Goal: Task Accomplishment & Management: Complete application form

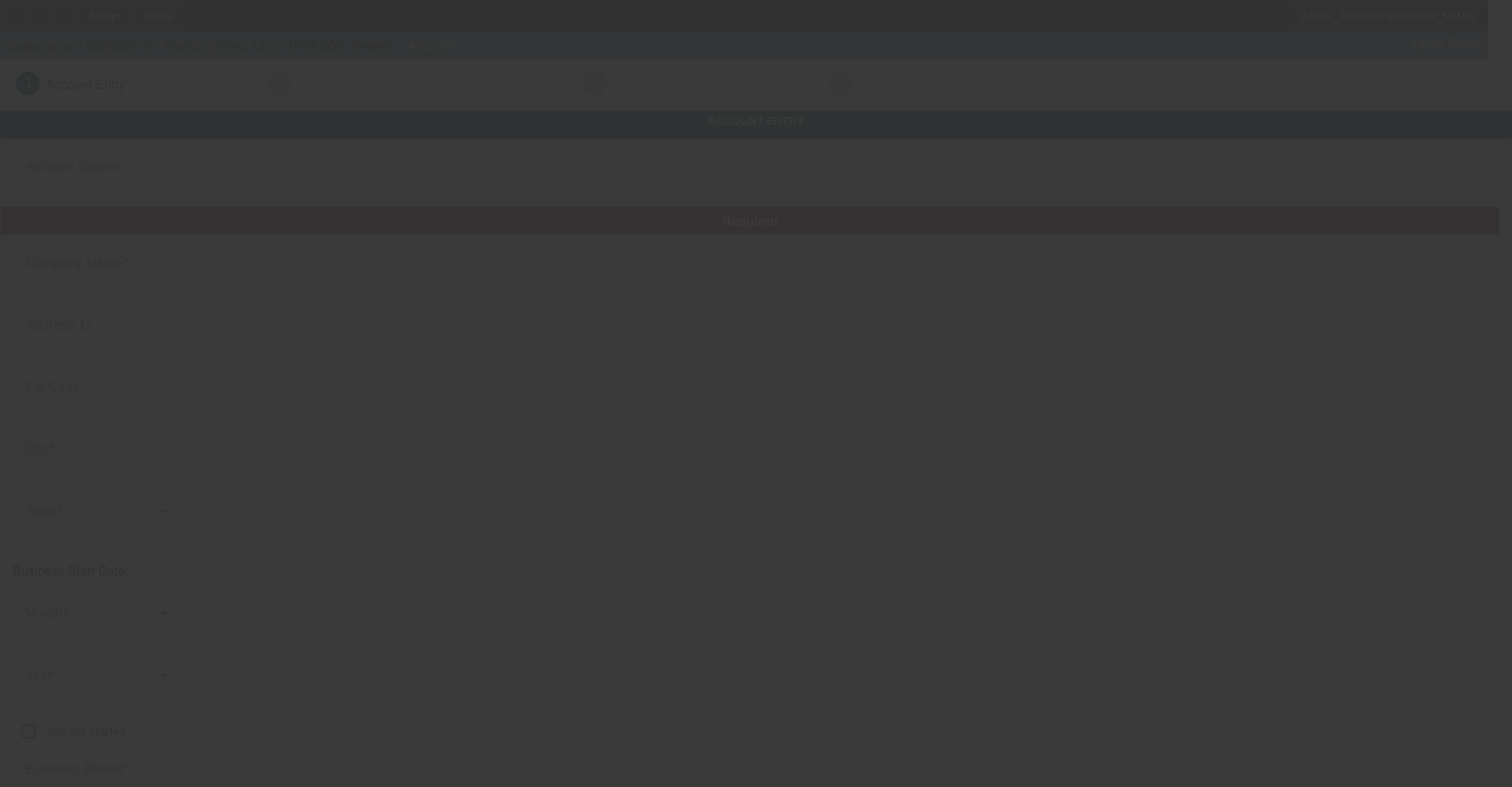
type input "Radius Lifting, LLC"
type input "2847 Veterans Memorial Hwy SW"
type input "30168"
type input "Austell"
type input "[PHONE_NUMBER]"
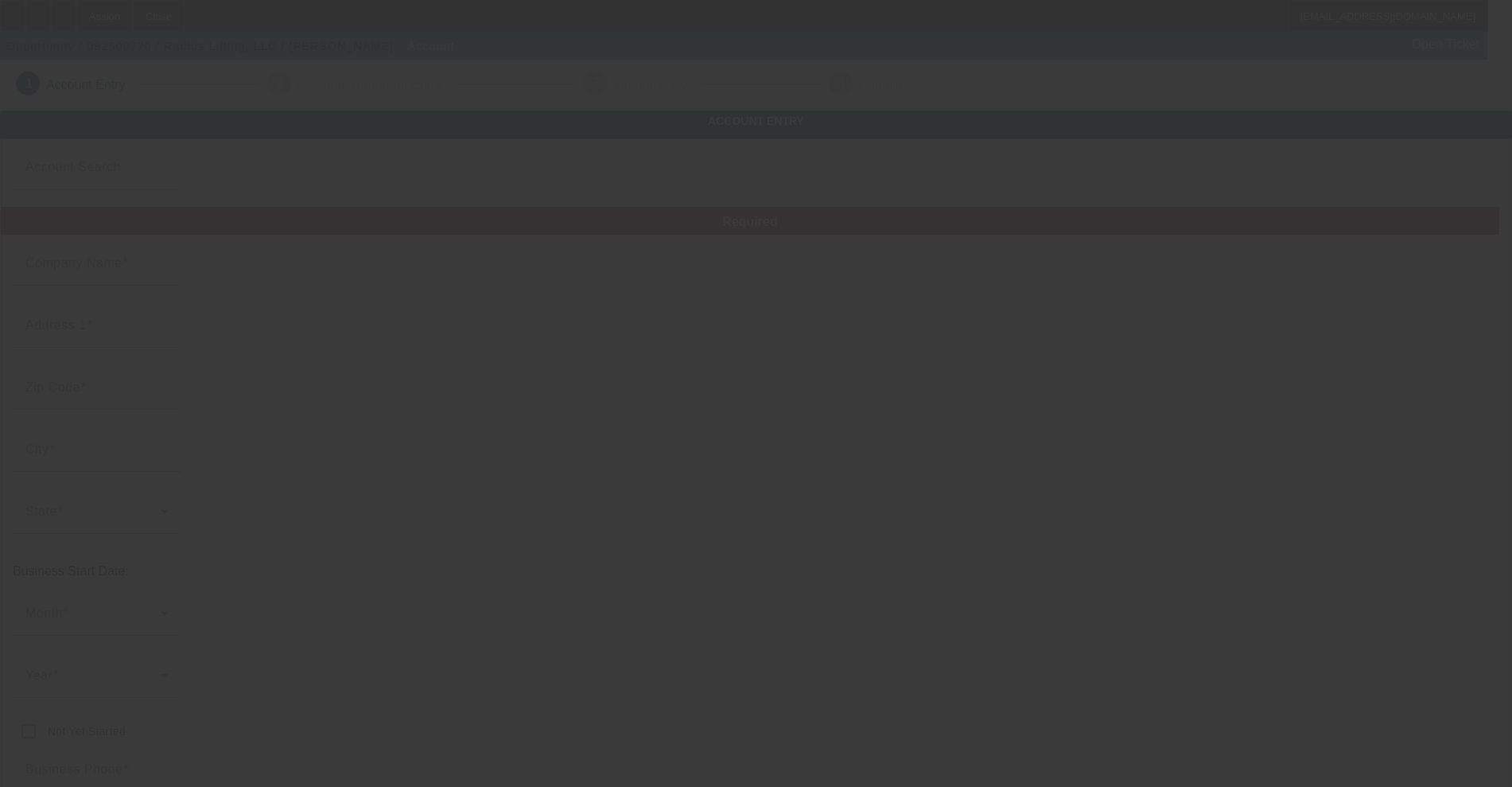
type input "Unit 617"
type input "radiuslifting@gmail.com"
type input "923167214"
type input "Crane Service"
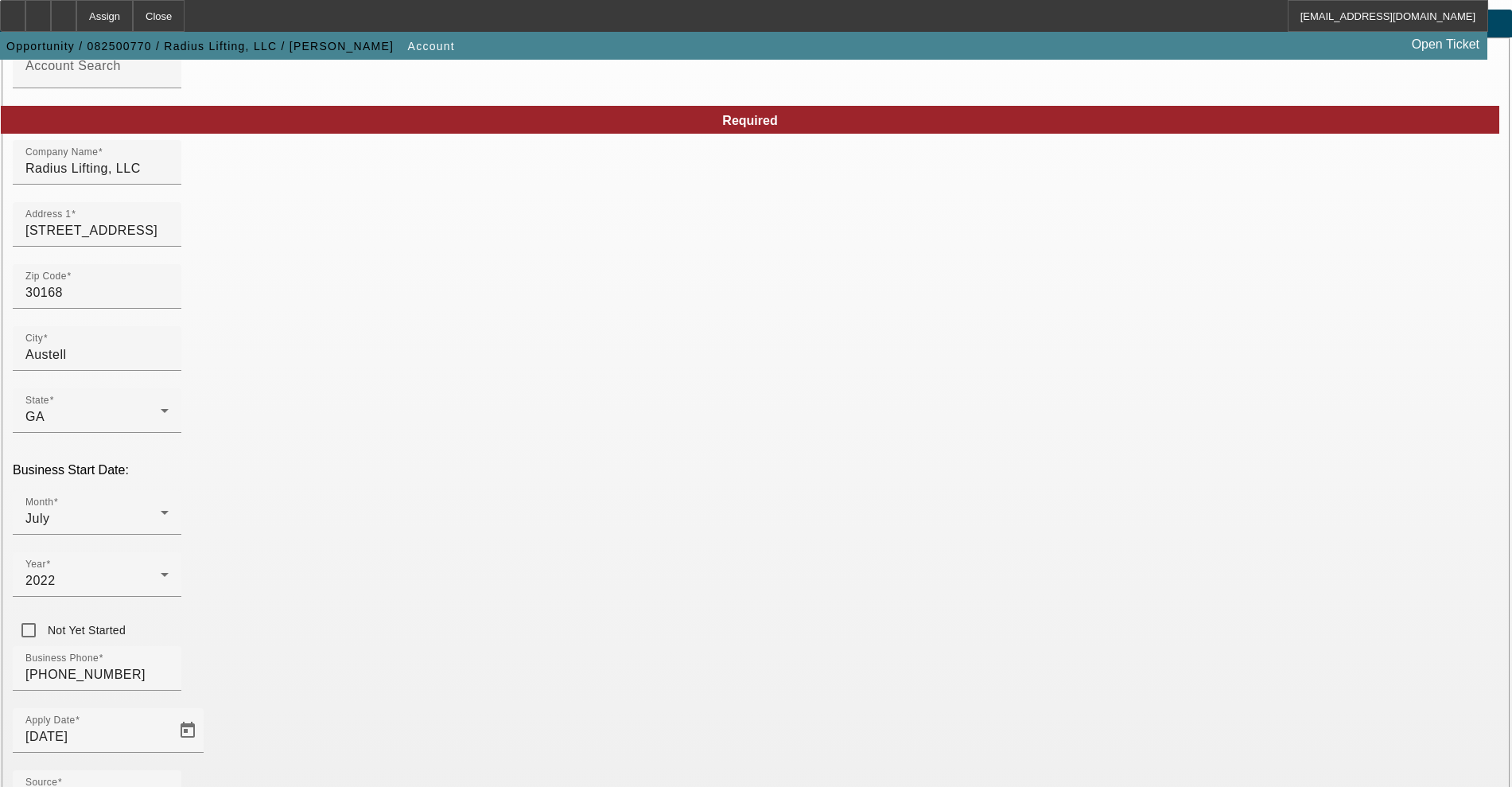
scroll to position [218, 0]
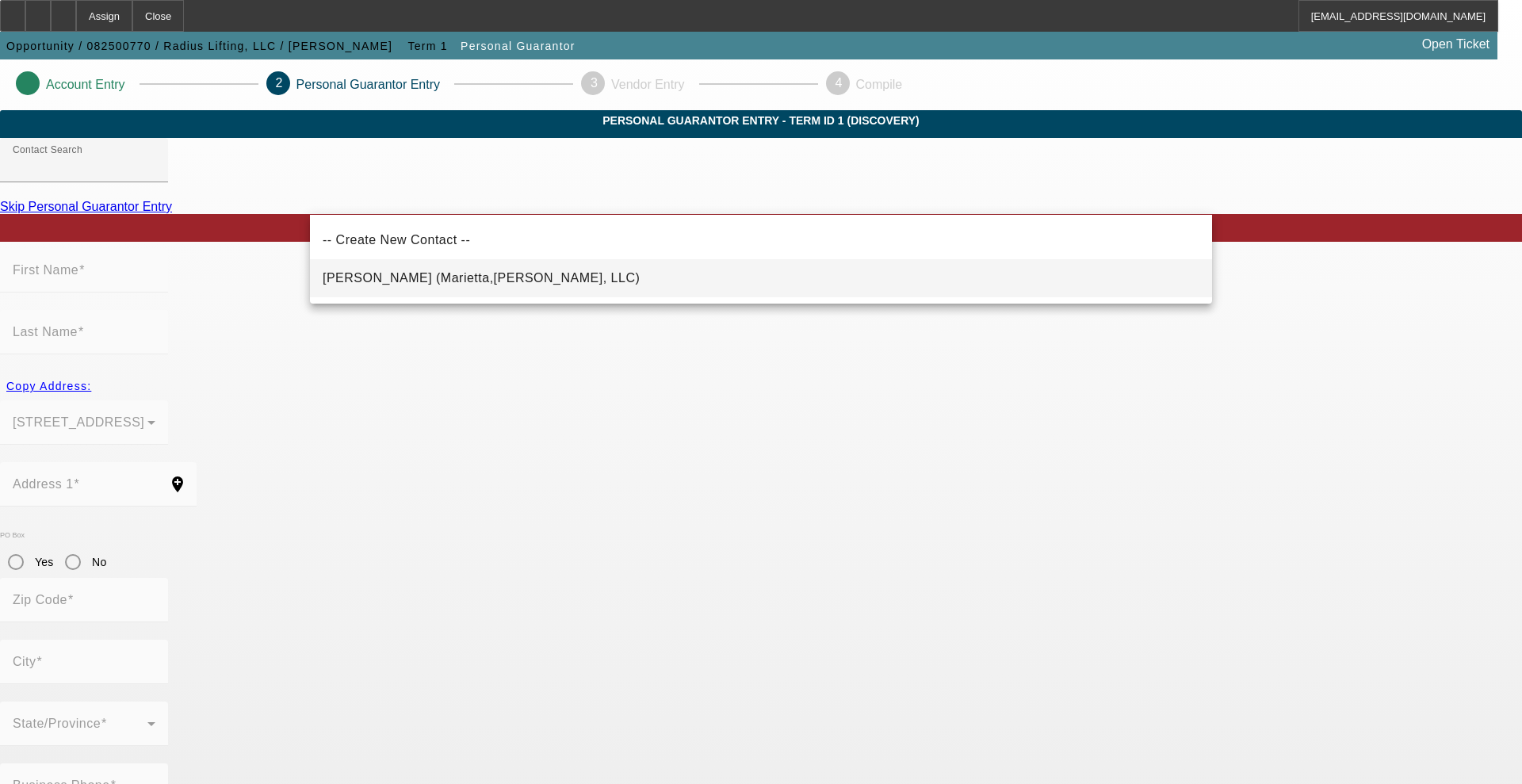
click at [587, 271] on mat-option "Ginn, Isaac (Marietta,GA - Radius Lifting, LLC)" at bounding box center [761, 278] width 902 height 38
type input "Ginn, Isaac (Marietta,GA - Radius Lifting, LLC)"
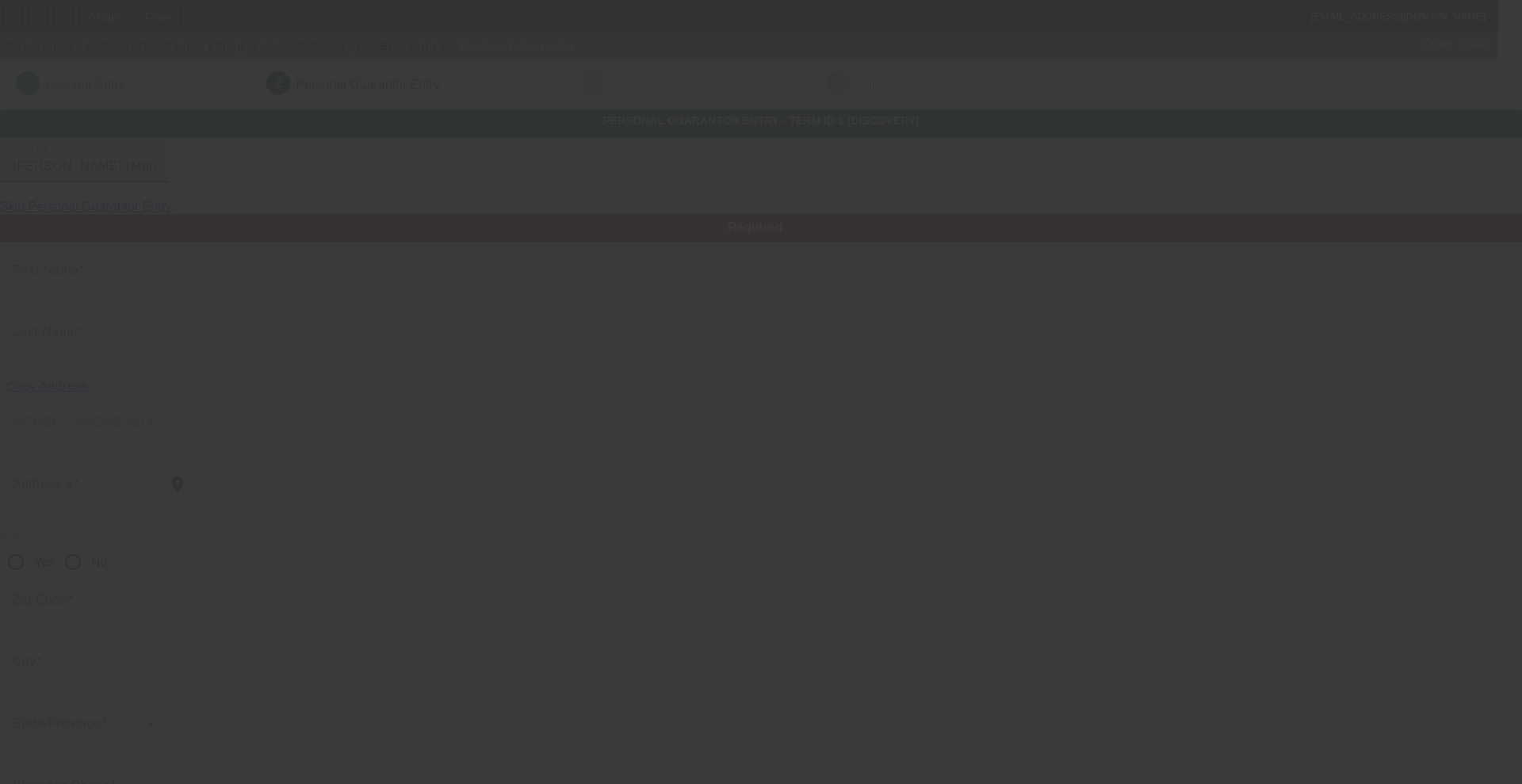
type input "Isaac"
type input "Ginn"
type input "4801 Forest Way Court Northeast"
radio input "true"
type input "30066"
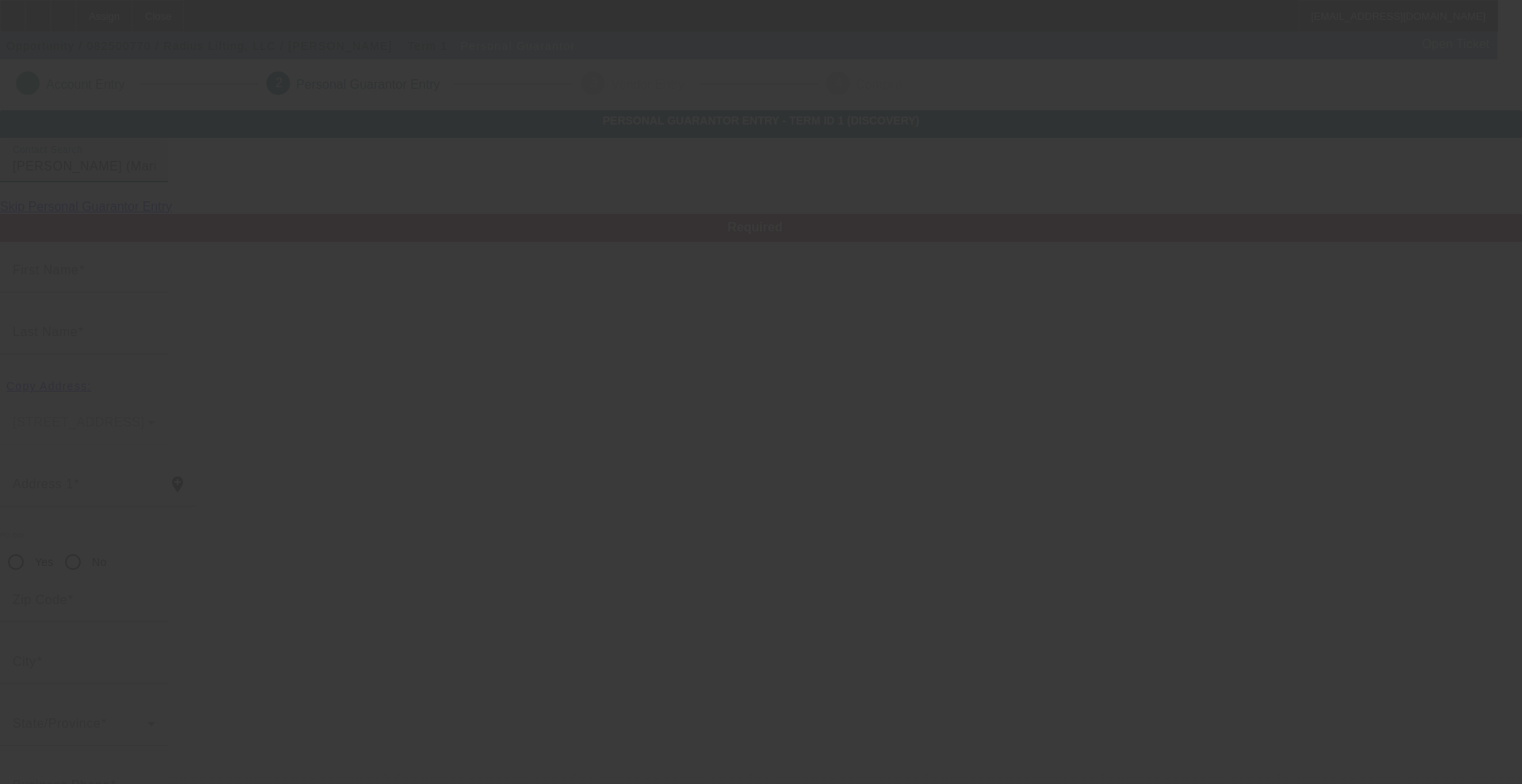
type input "Marietta"
type input "[PHONE_NUMBER]"
type input "100"
type input "260-91-3137"
type input "radiuslifting@gmail.com"
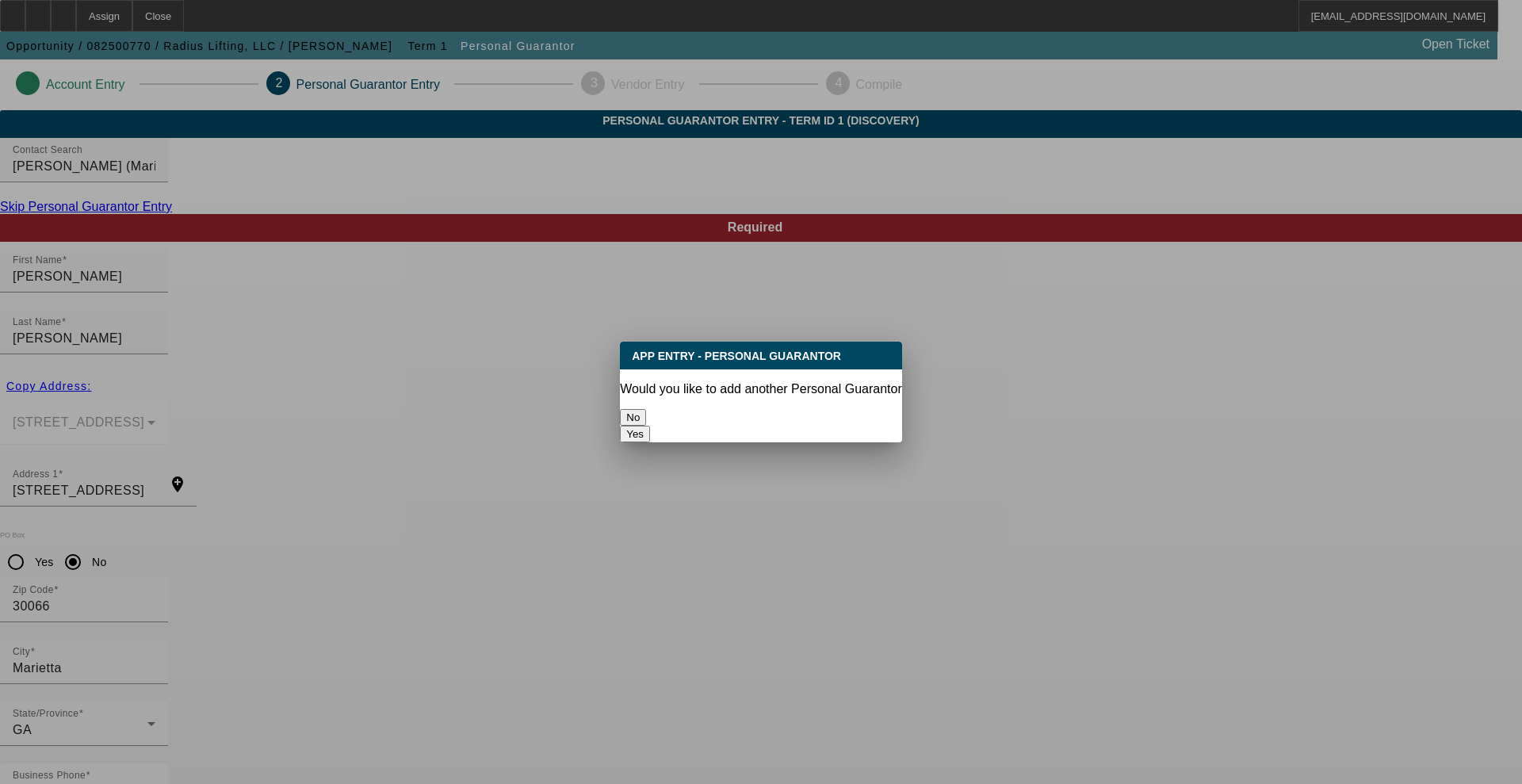
click at [647, 420] on button "No" at bounding box center [633, 417] width 26 height 17
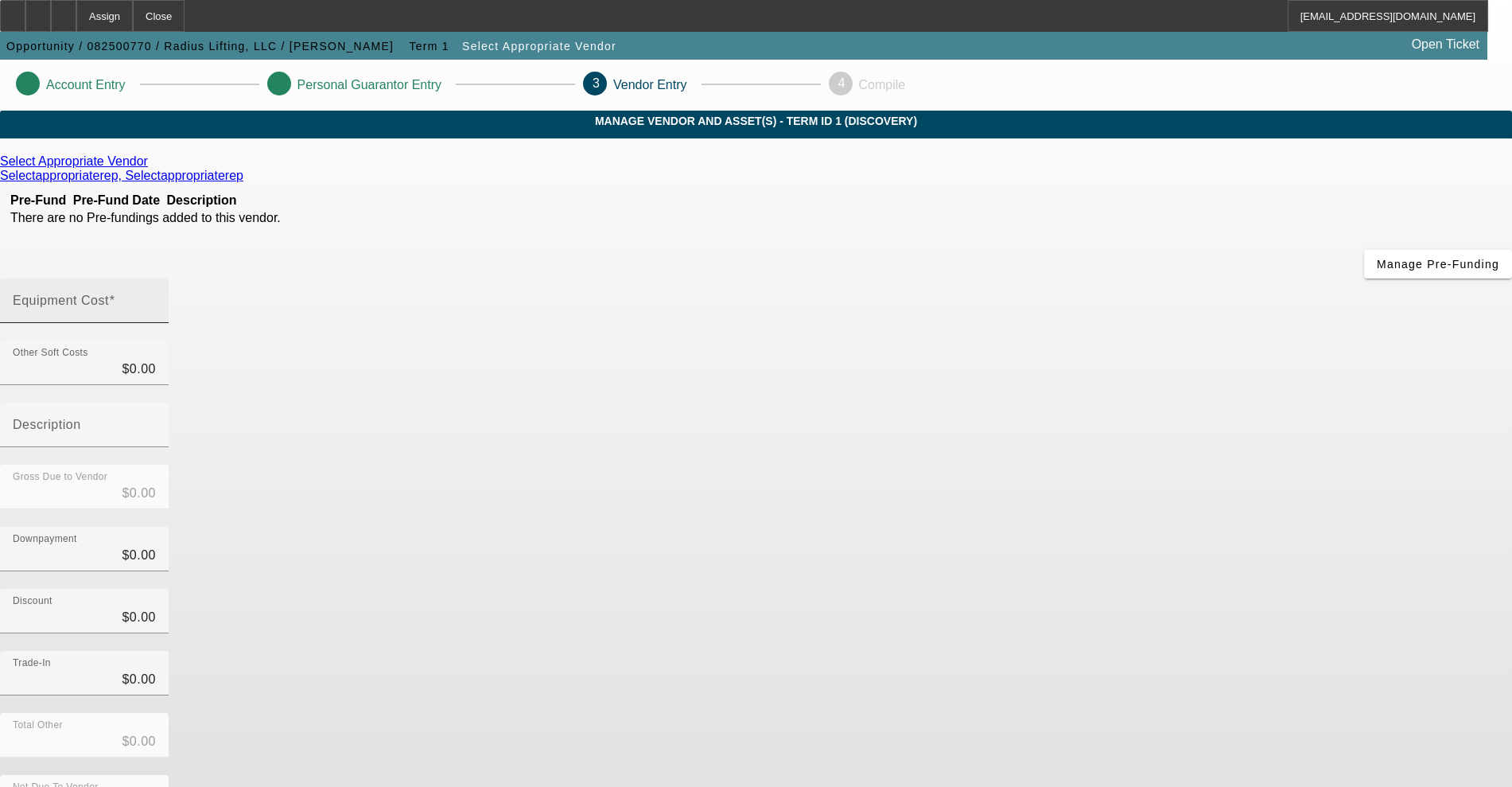
click at [109, 294] on mat-label "Equipment Cost" at bounding box center [61, 300] width 96 height 14
click at [156, 298] on input "Equipment Cost" at bounding box center [84, 307] width 143 height 19
type input "3"
type input "$3.00"
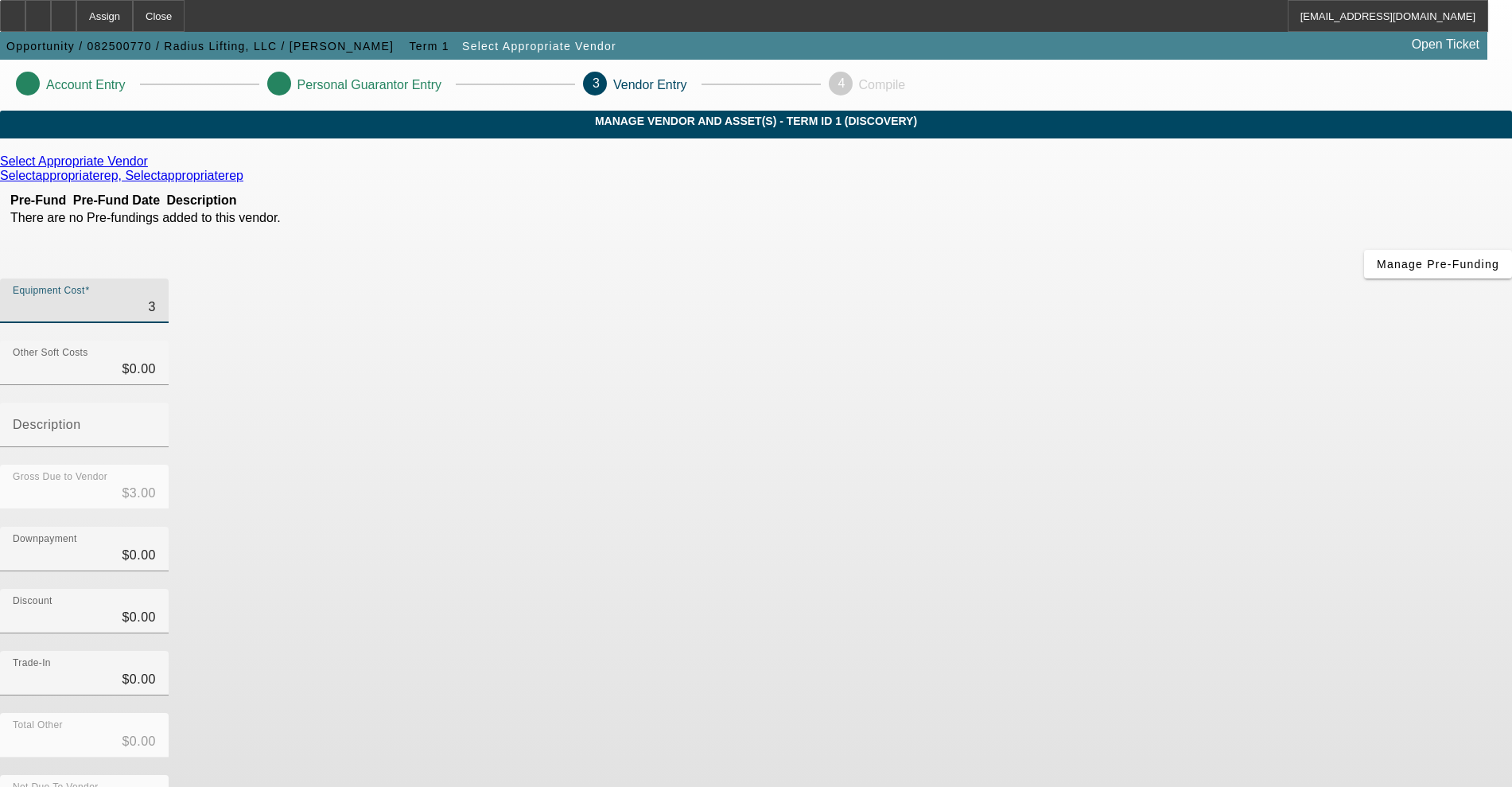
type input "37"
type input "$37.00"
type input "373"
type input "$373.00"
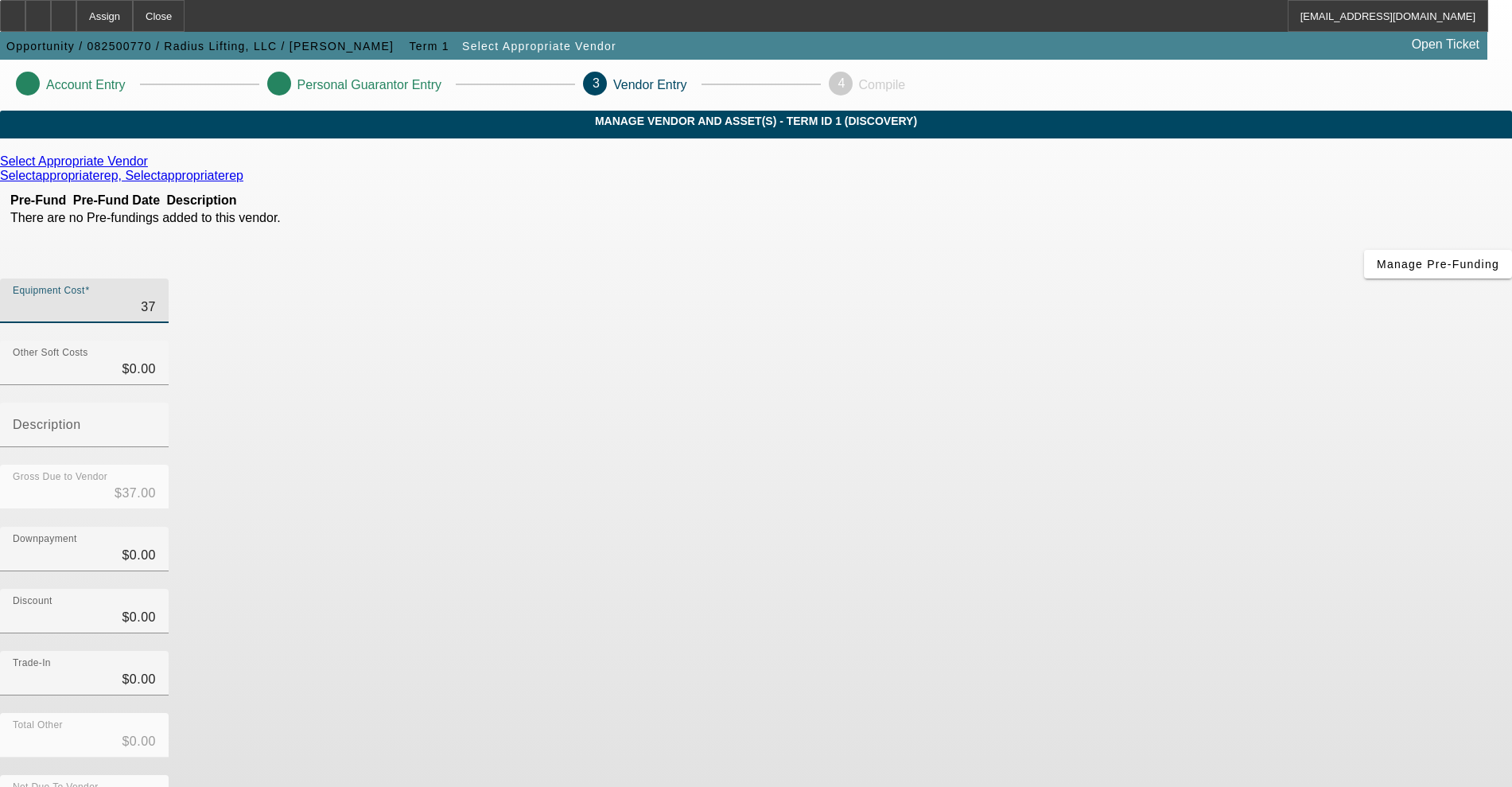
type input "$373.00"
type input "3734"
type input "$3,734.00"
type input "37347"
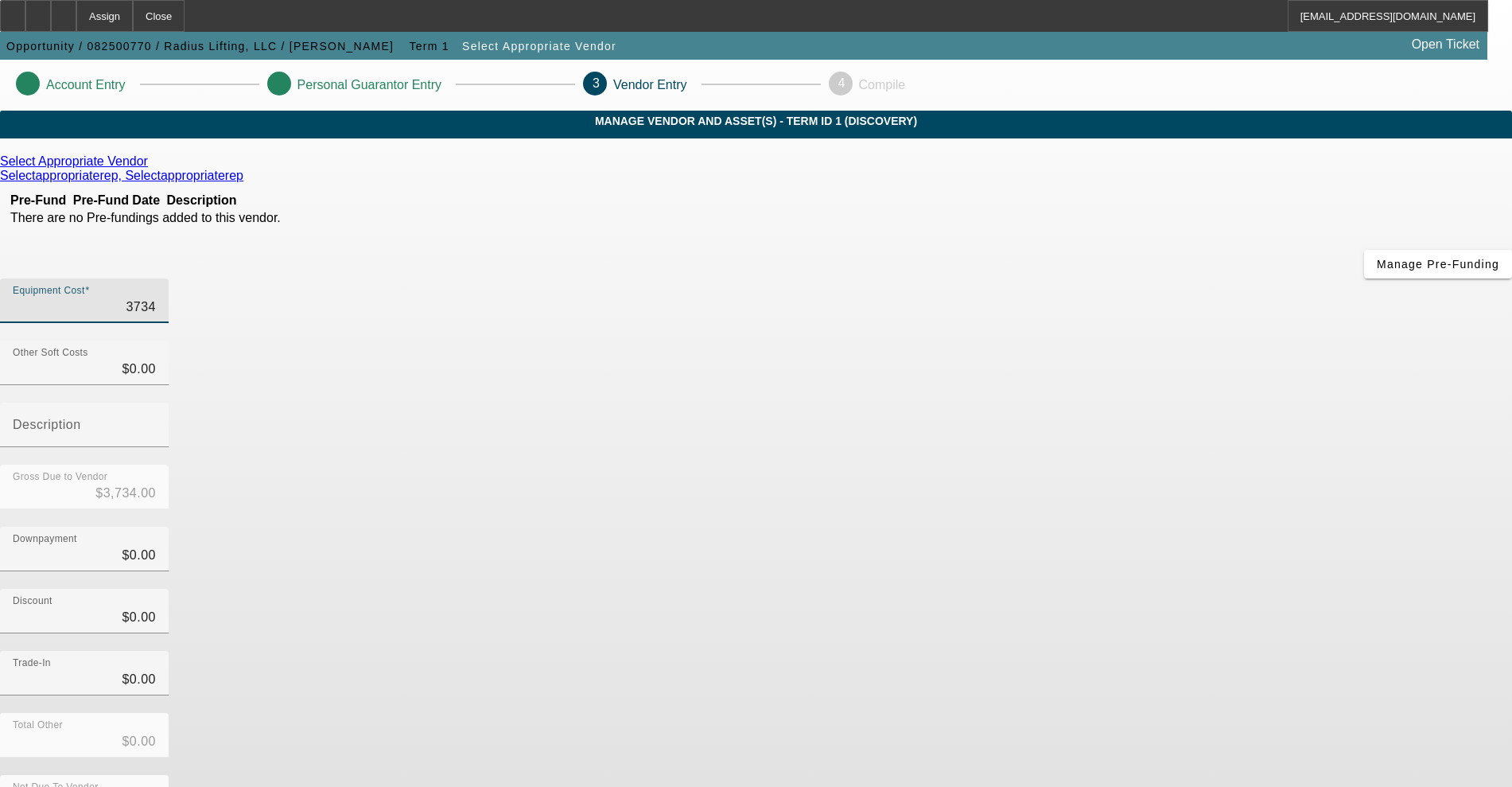
type input "$37,347.00"
type input "373475"
type input "$373,475.00"
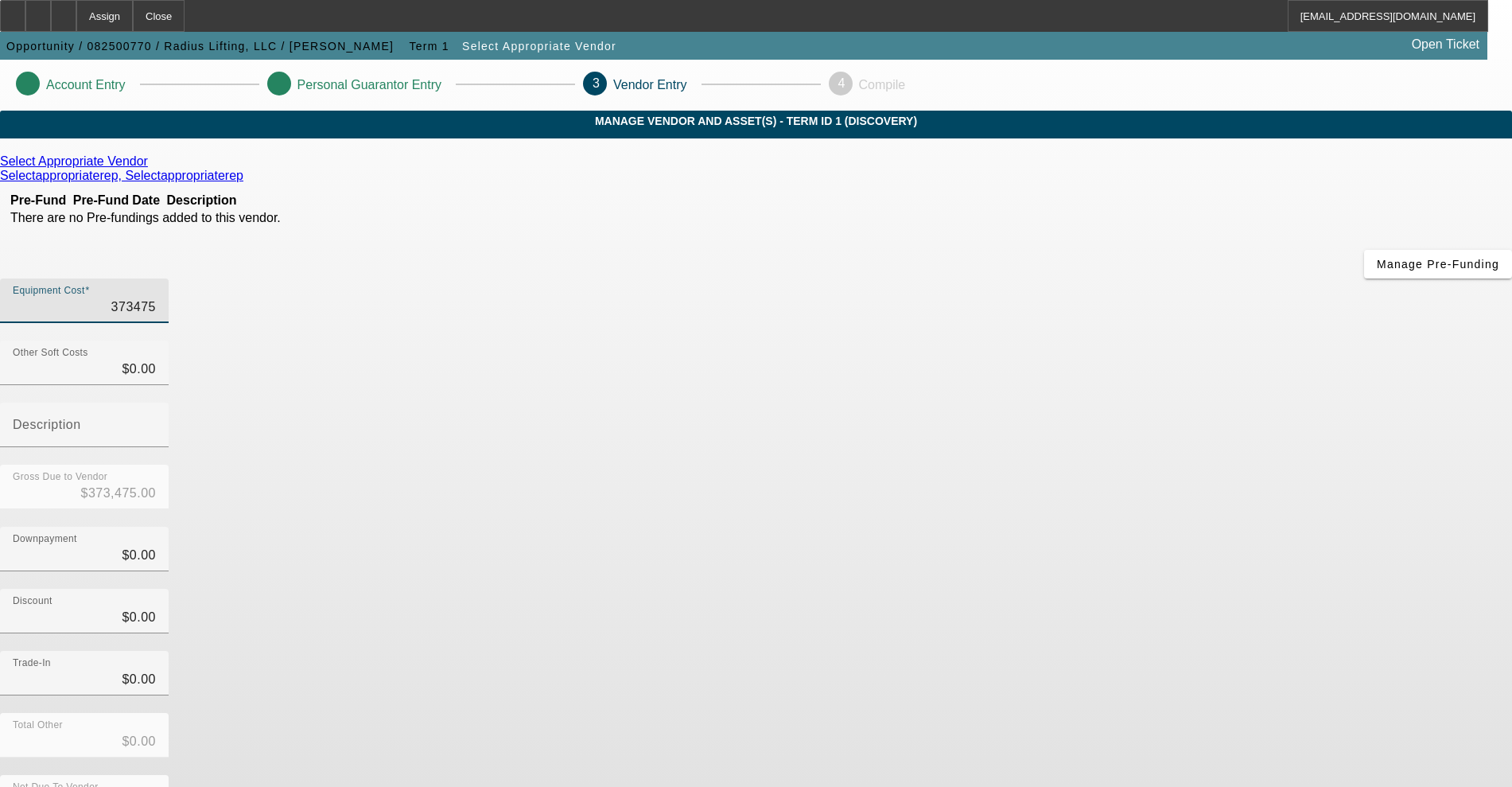
type input "$373,475.00"
click at [661, 530] on div "Select Appropriate Vendor Selectappropriaterep, Selectappropriaterep Pre-Fund P…" at bounding box center [756, 504] width 1512 height 700
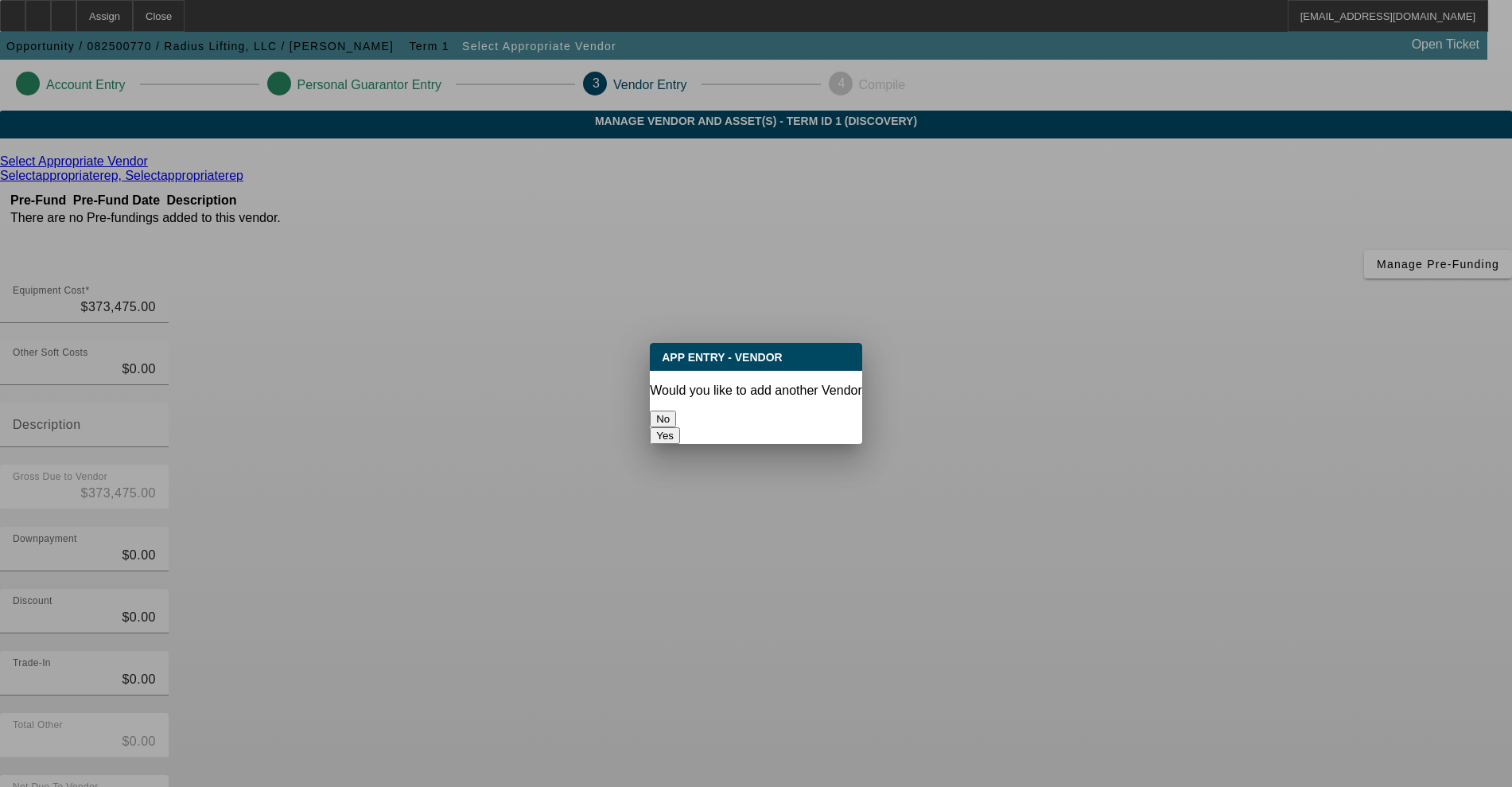
click at [676, 411] on button "No" at bounding box center [663, 419] width 26 height 17
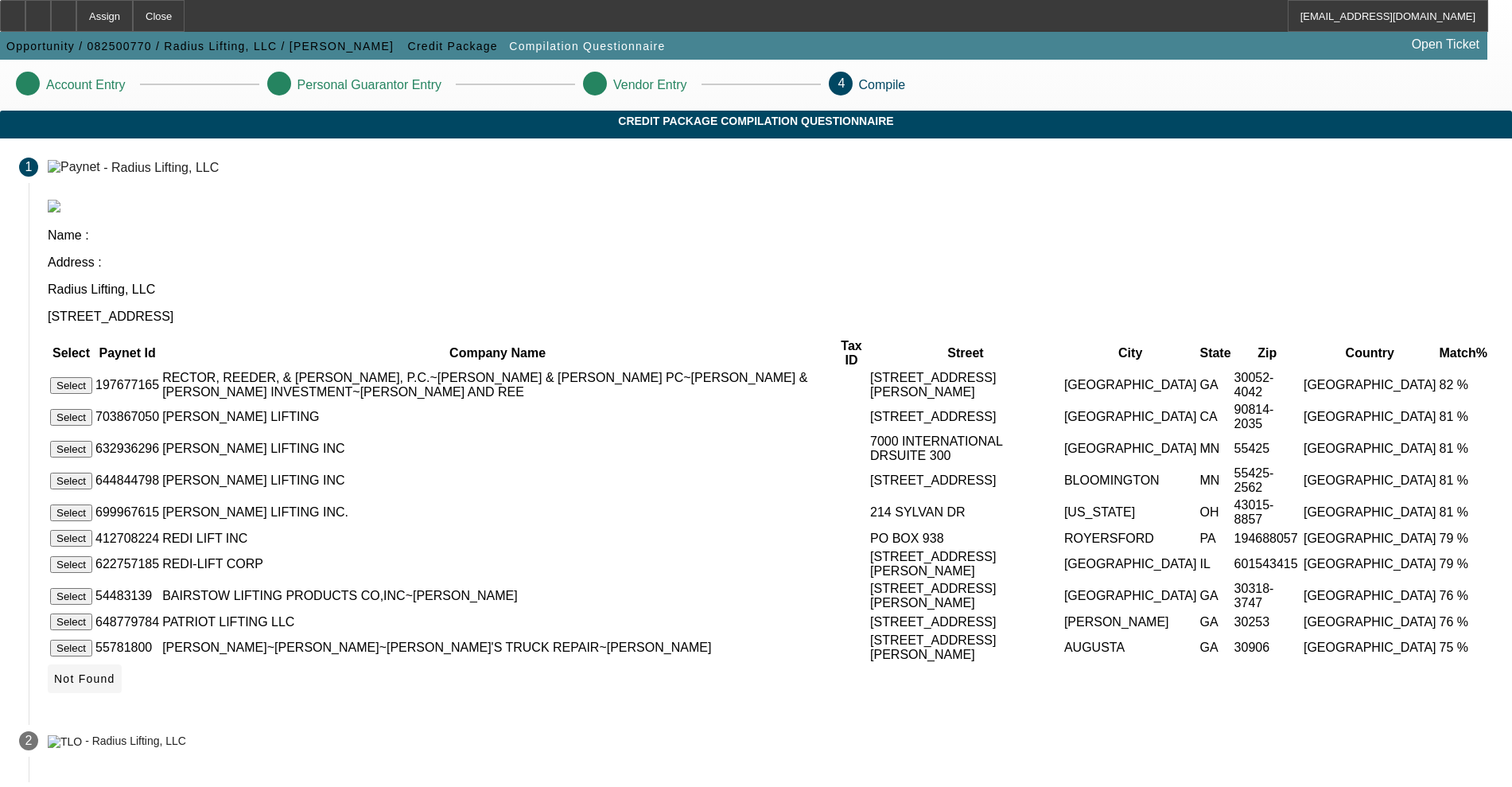
click at [54, 672] on icon at bounding box center [54, 679] width 0 height 13
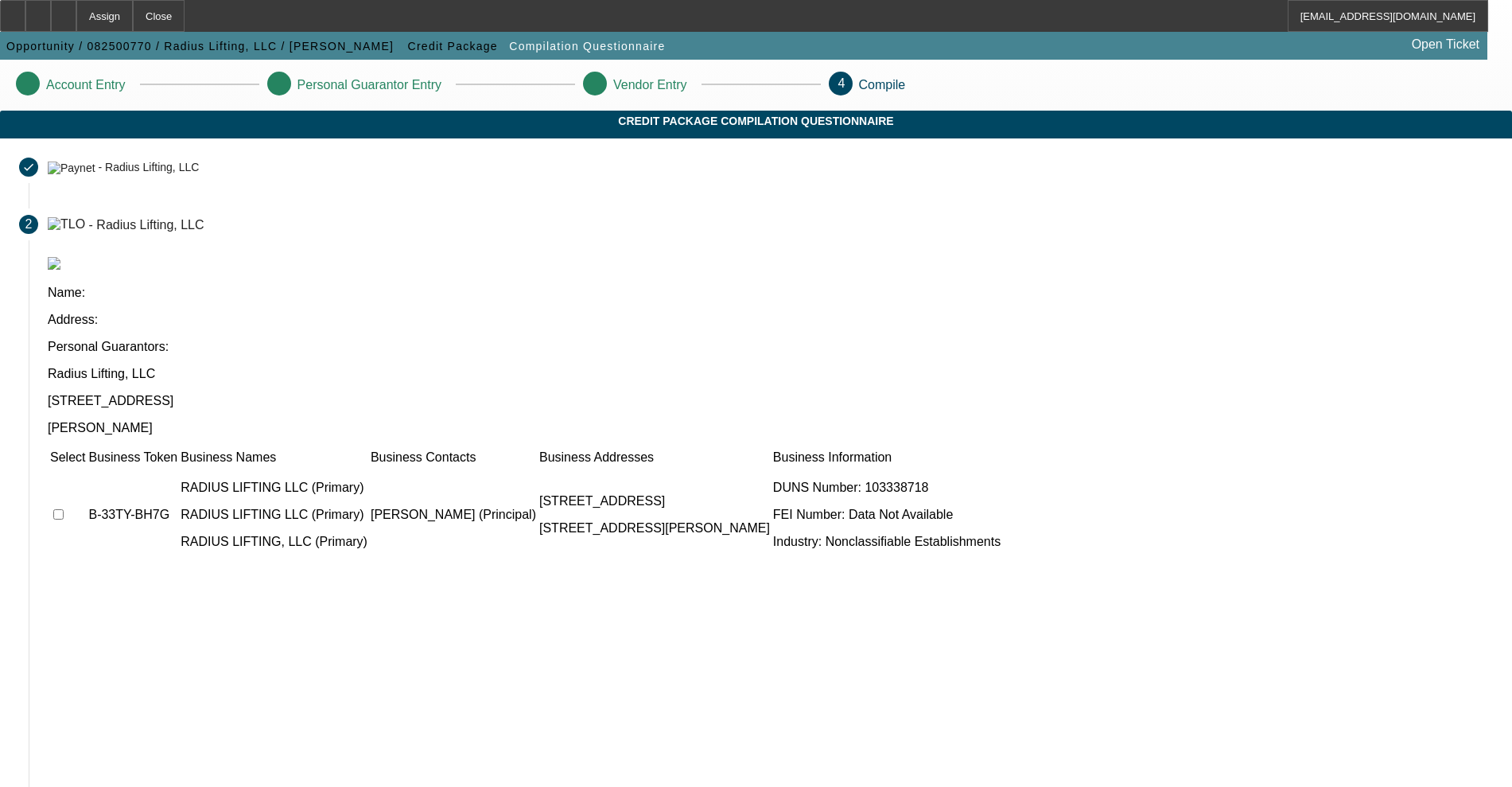
click at [64, 509] on input "checkbox" at bounding box center [58, 514] width 11 height 11
checkbox input "true"
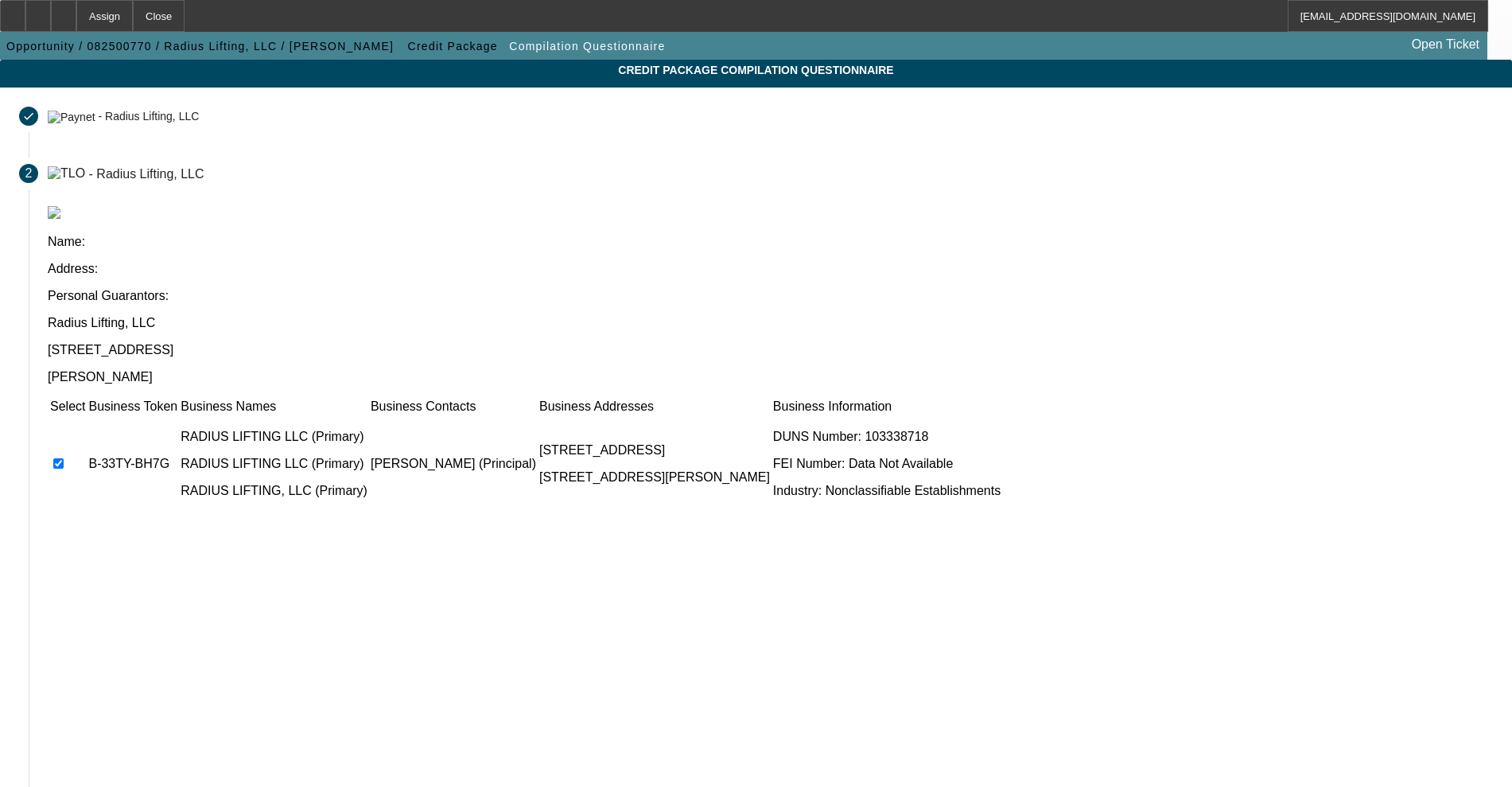
scroll to position [93, 0]
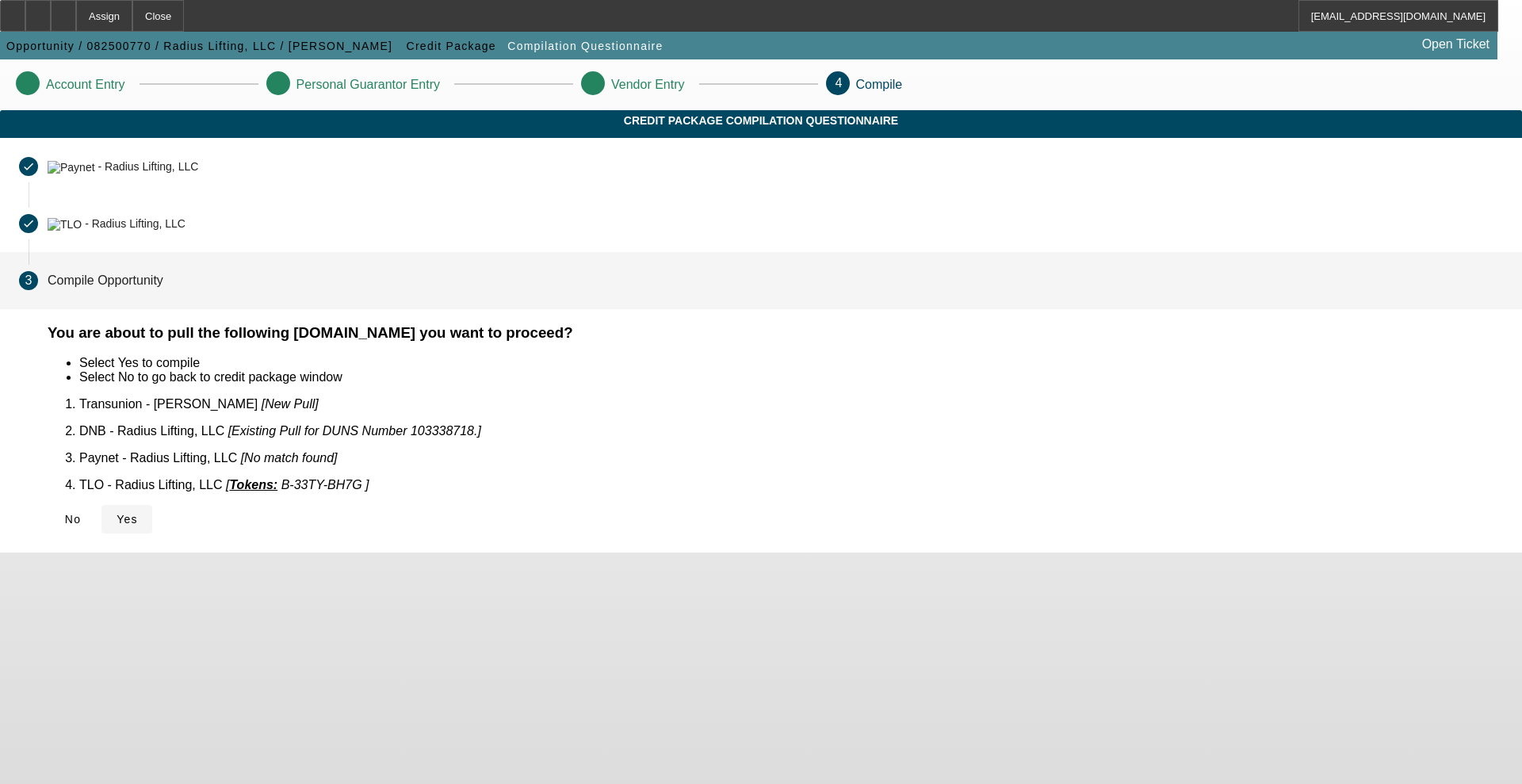
click at [117, 512] on icon at bounding box center [117, 519] width 0 height 13
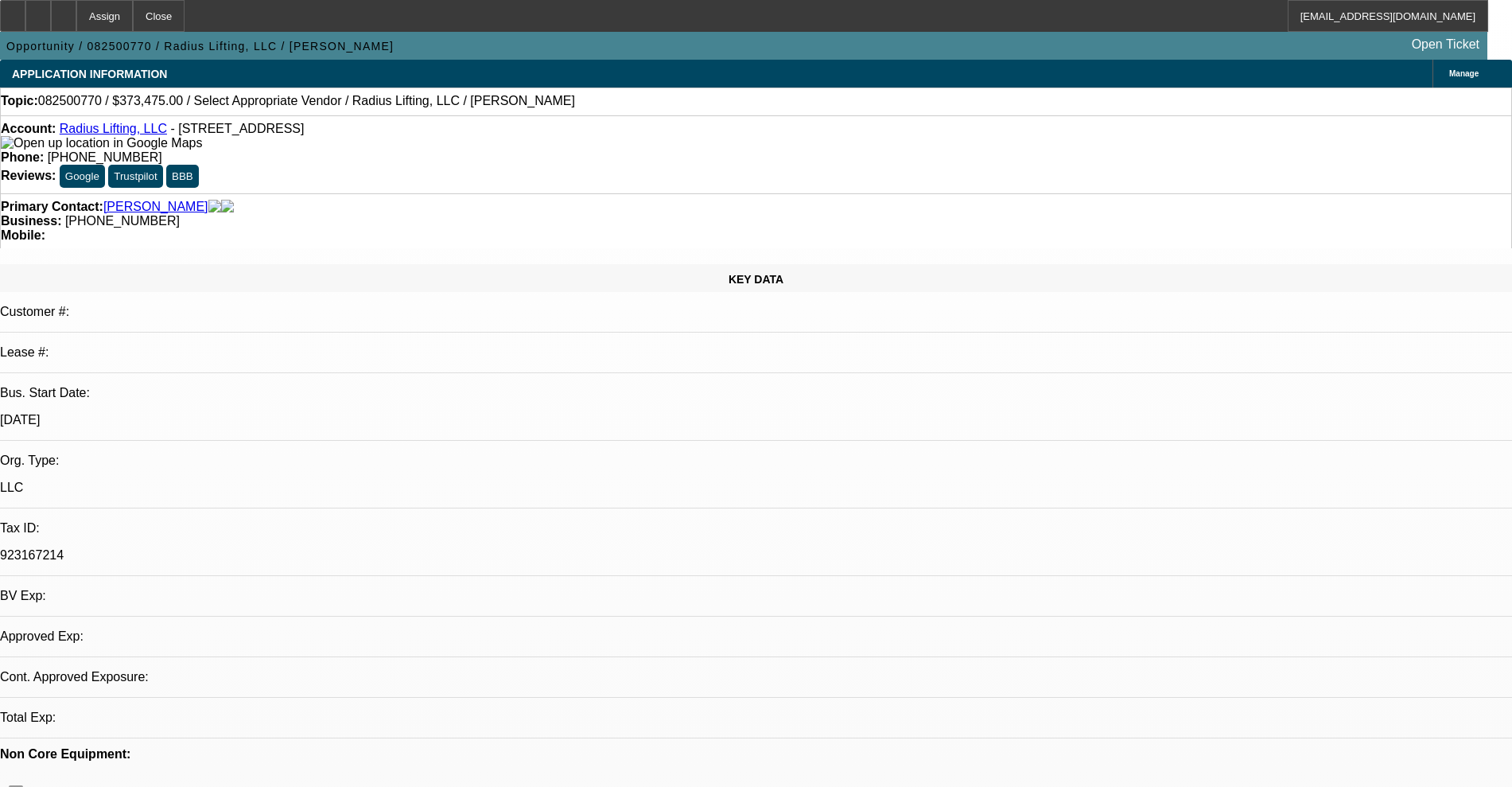
select select "0"
select select "2"
select select "0.1"
select select "4"
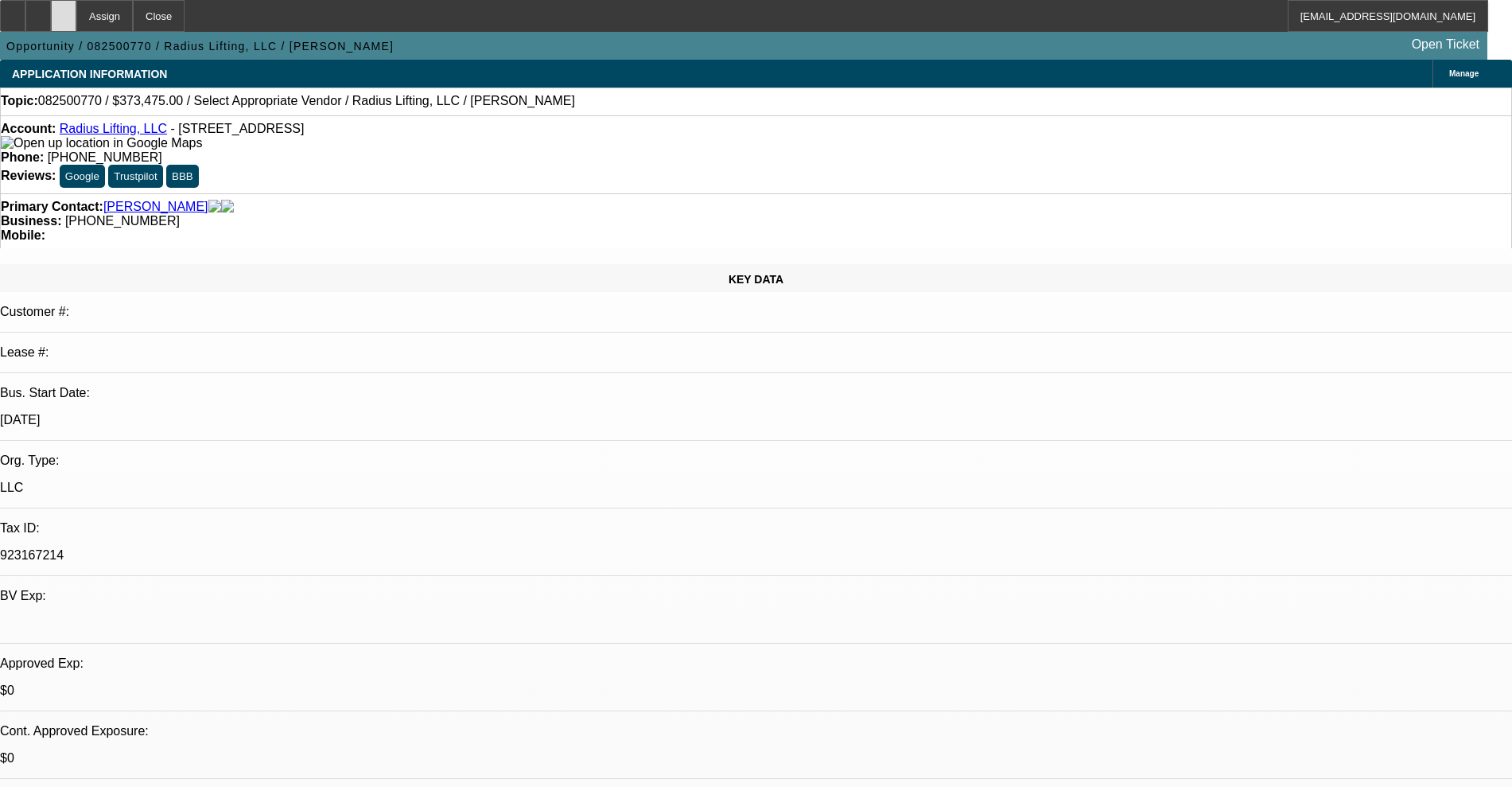
click at [76, 22] on div at bounding box center [63, 15] width 25 height 32
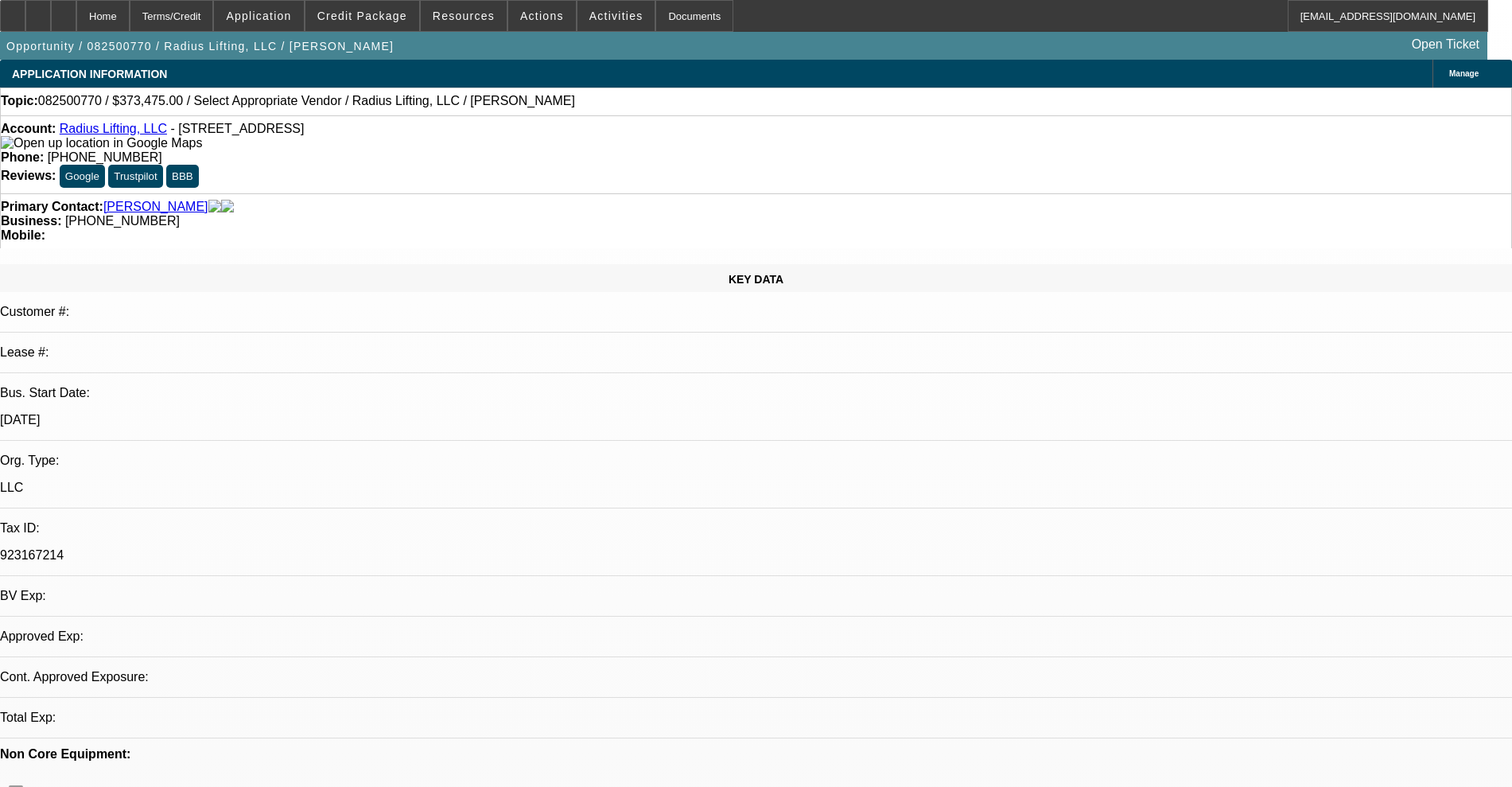
select select "0"
select select "2"
select select "0.1"
select select "4"
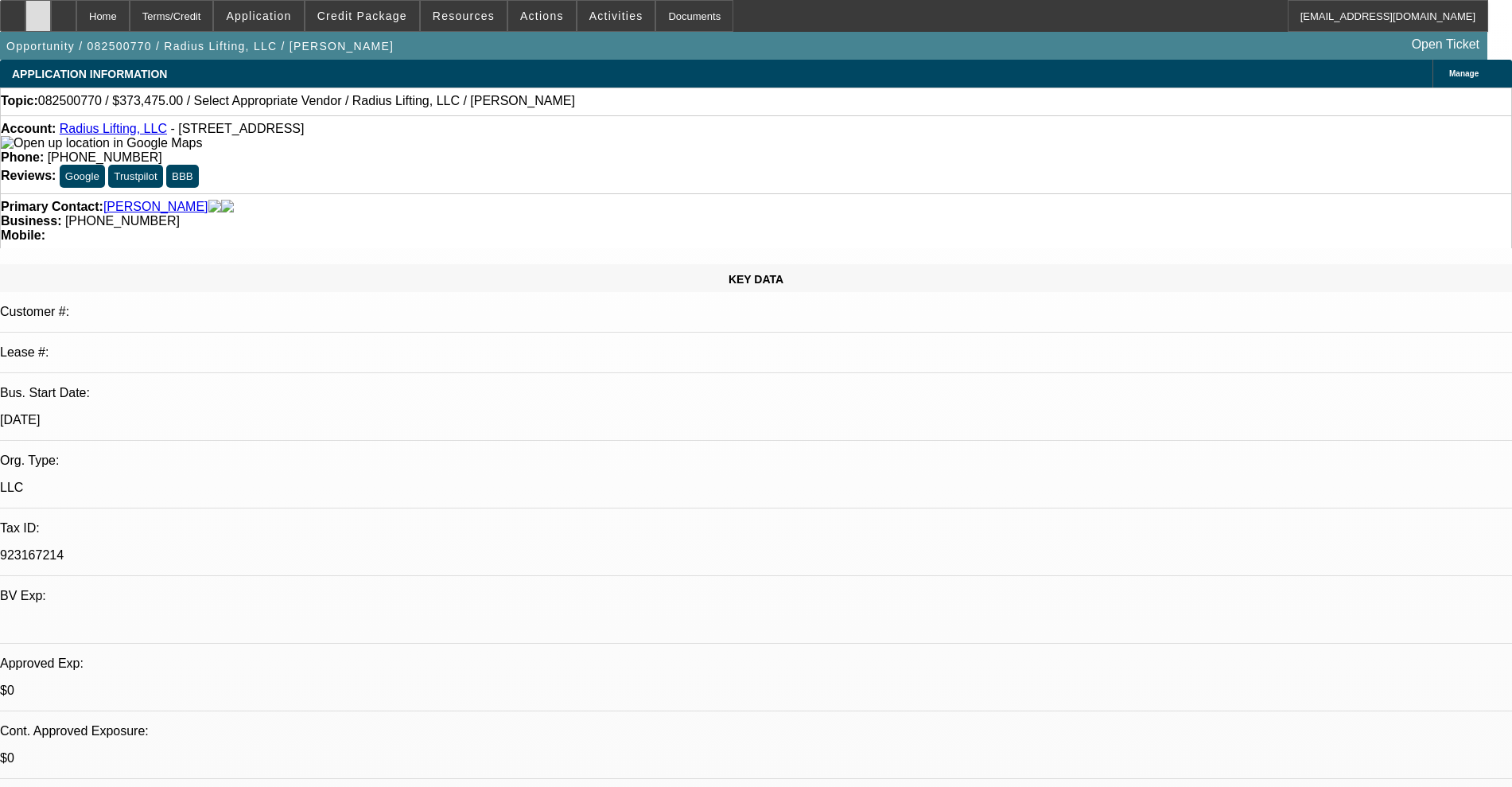
click at [38, 11] on icon at bounding box center [38, 11] width 0 height 0
click at [520, 18] on span "Actions" at bounding box center [542, 16] width 44 height 13
click at [539, 15] on div at bounding box center [756, 393] width 1512 height 787
click at [539, 15] on span "Actions" at bounding box center [542, 16] width 44 height 13
click at [539, 15] on div at bounding box center [756, 393] width 1512 height 787
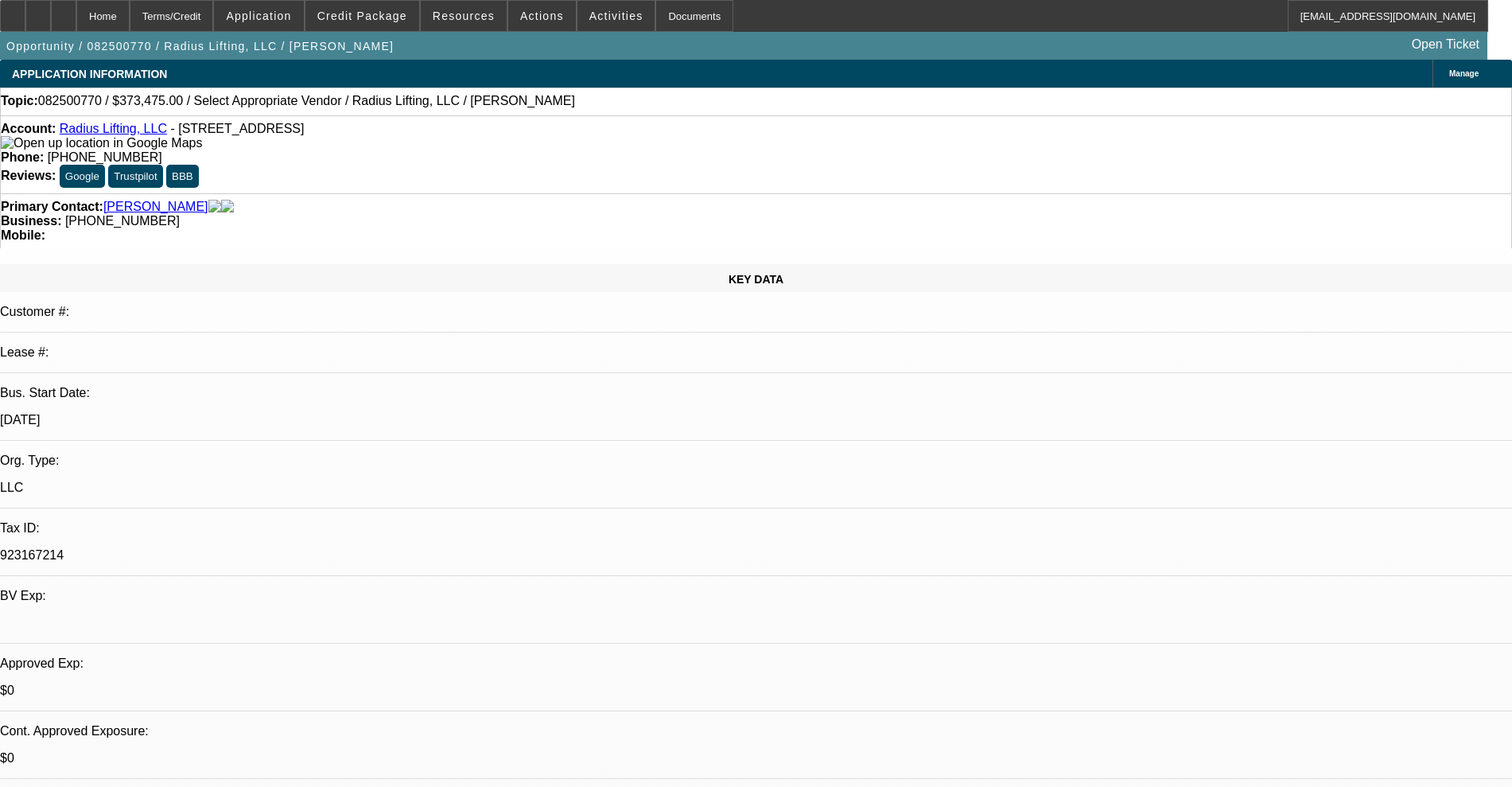
click at [539, 15] on span "Actions" at bounding box center [542, 16] width 44 height 13
select select "0"
select select "2"
select select "0.1"
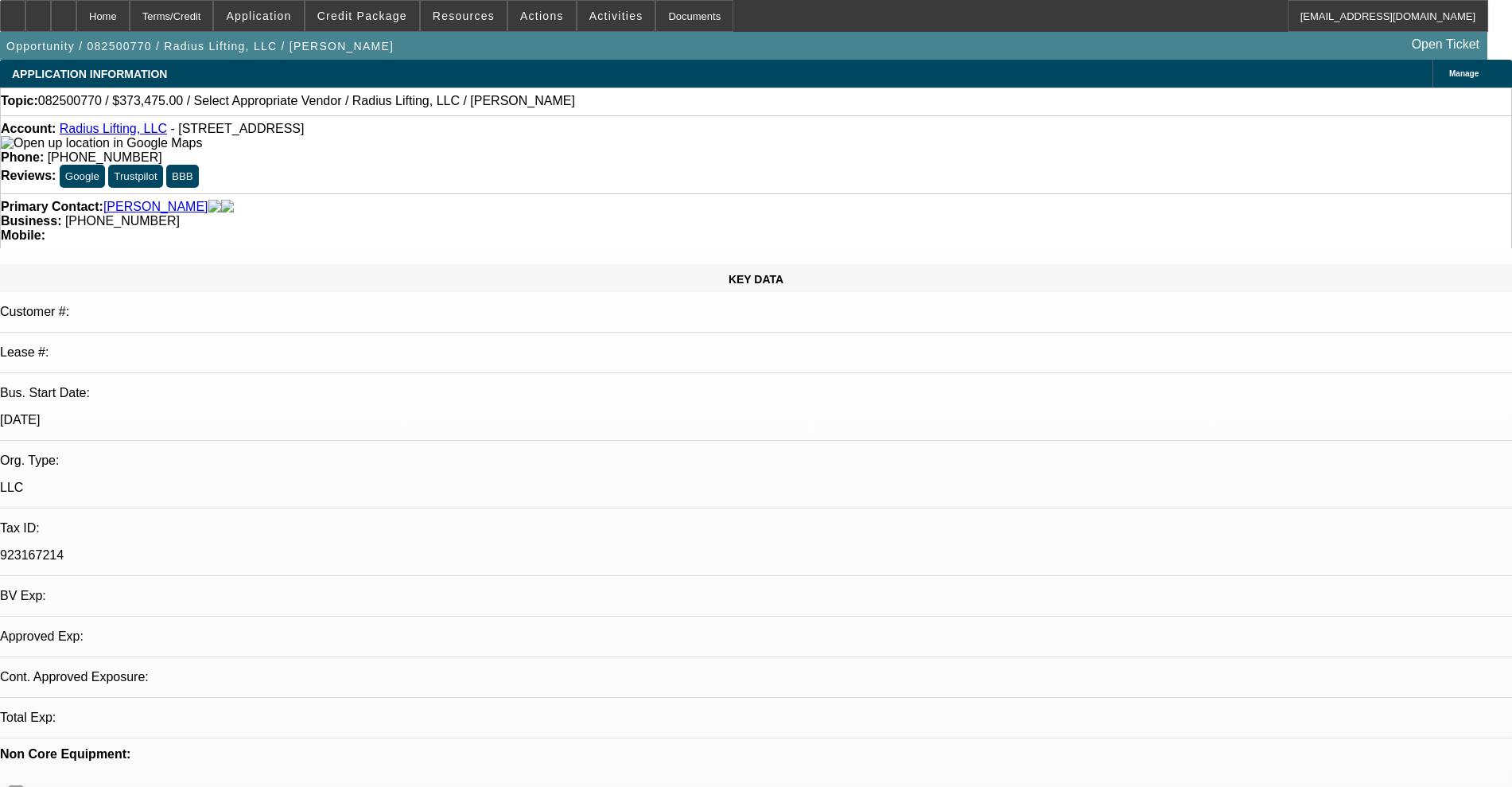
select select "4"
click at [530, 13] on span "Actions" at bounding box center [542, 16] width 44 height 13
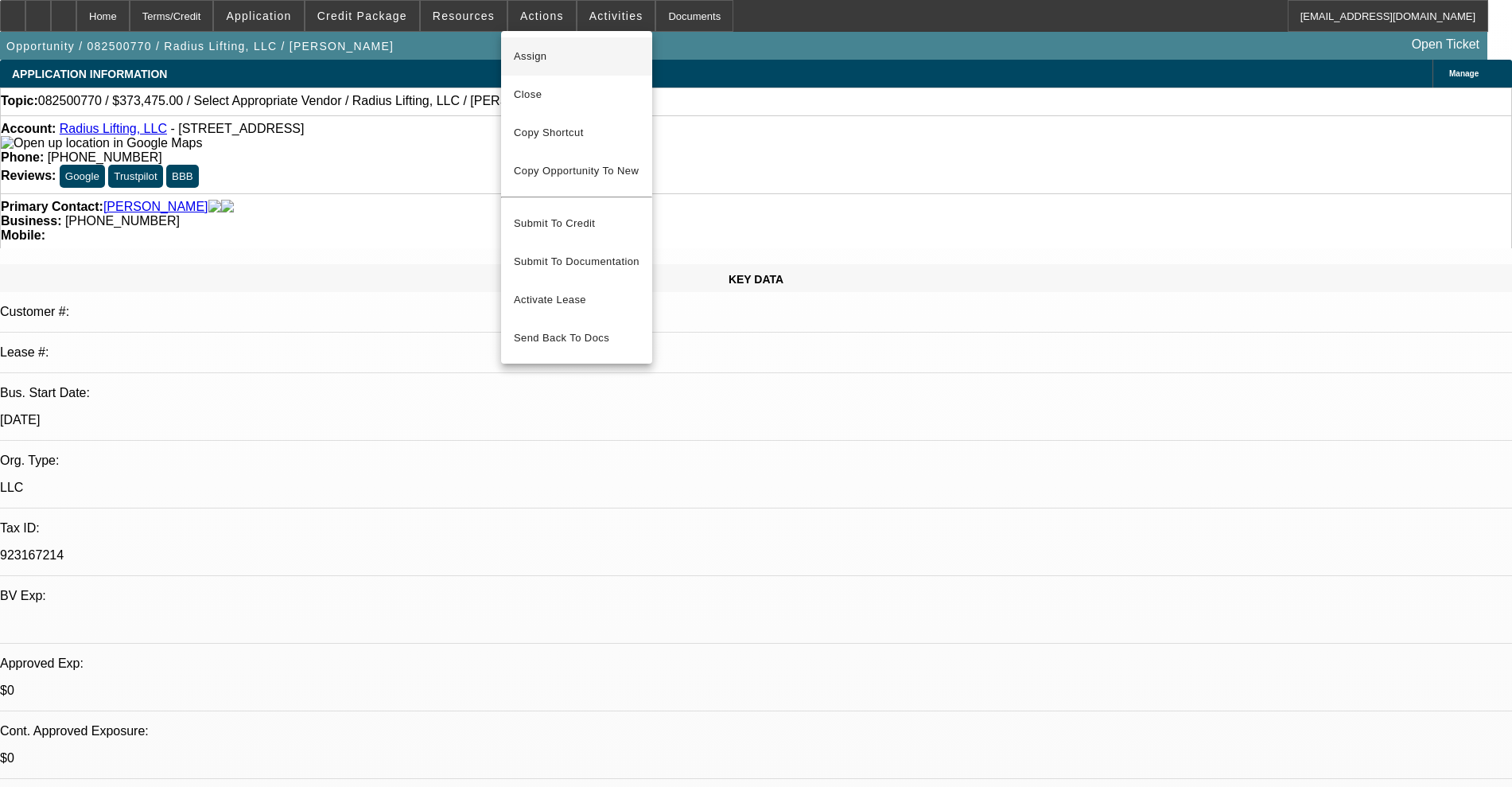
click at [537, 58] on span "Assign" at bounding box center [576, 57] width 125 height 19
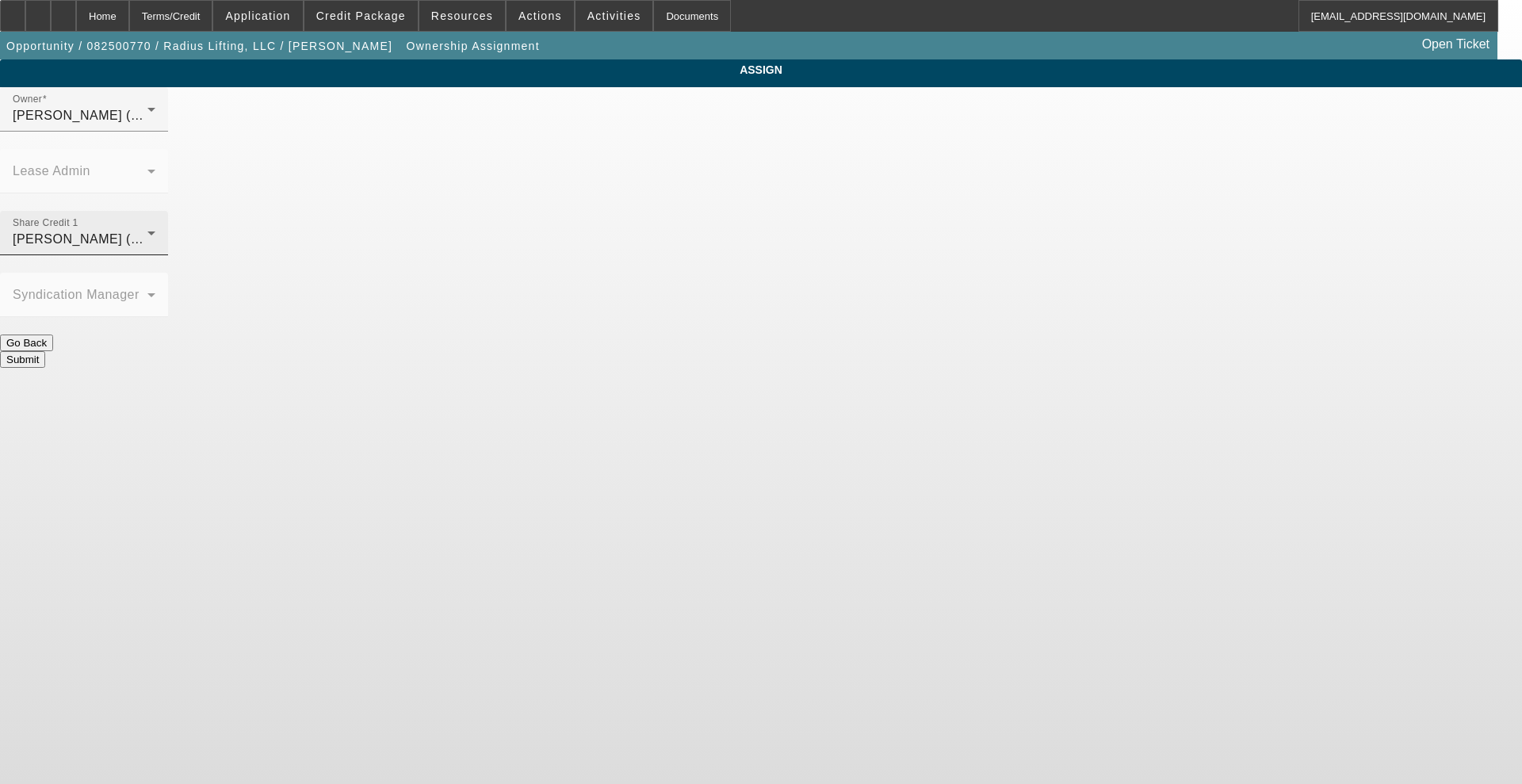
click at [148, 230] on div "[PERSON_NAME] (Lvl 6)" at bounding box center [80, 239] width 135 height 19
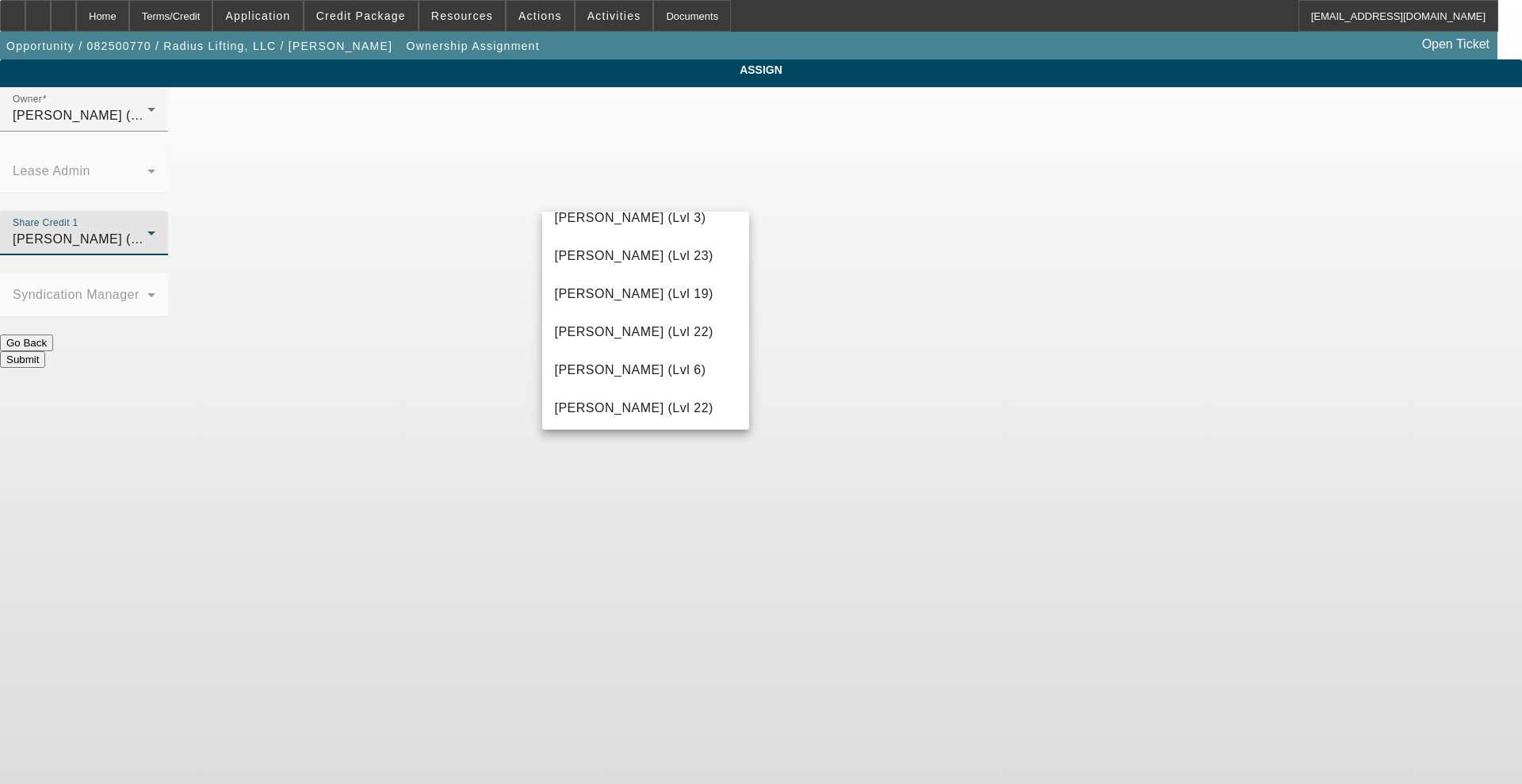
scroll to position [1670, 0]
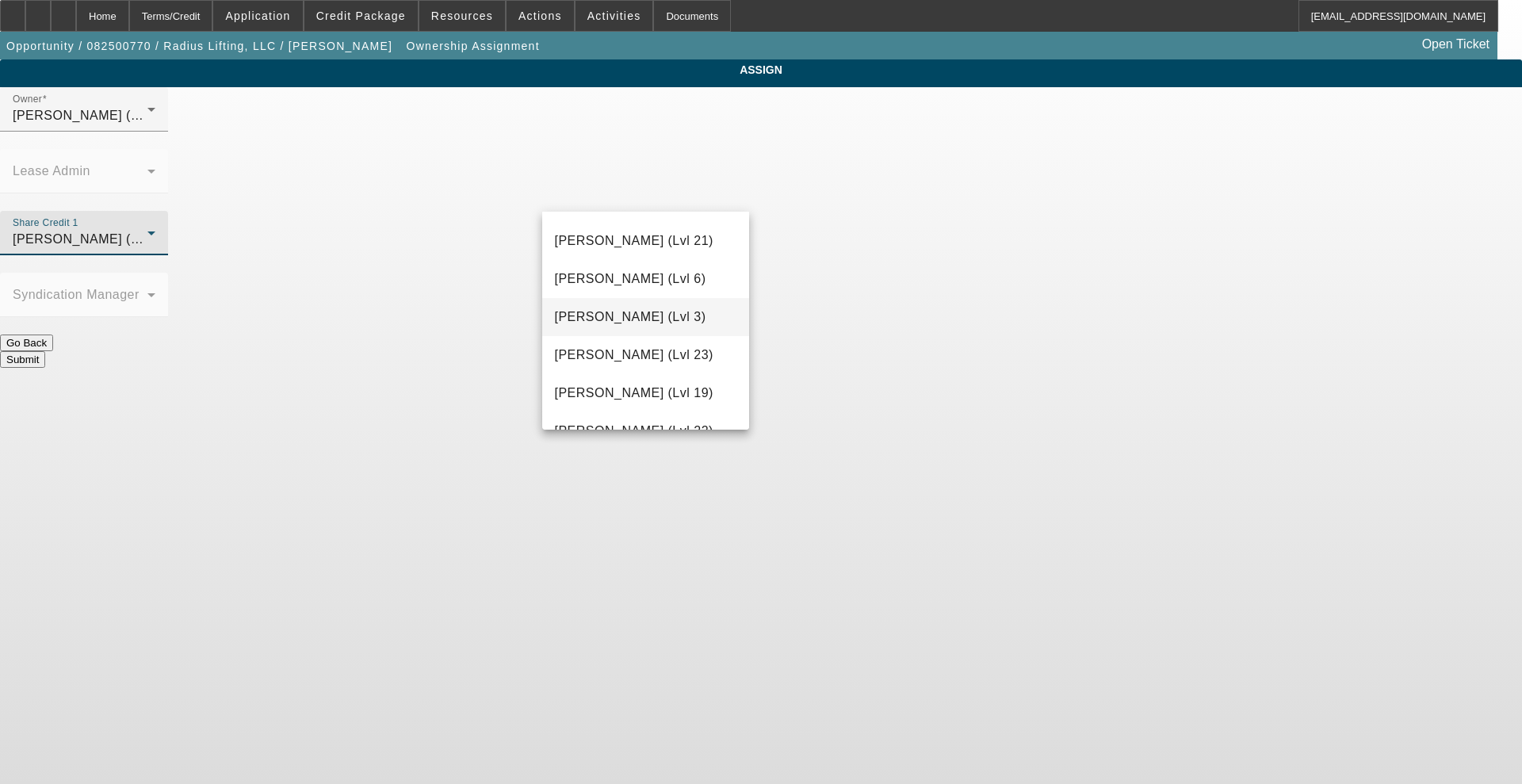
click at [652, 317] on span "Richards, Stephanie (Lvl 3)" at bounding box center [631, 317] width 152 height 19
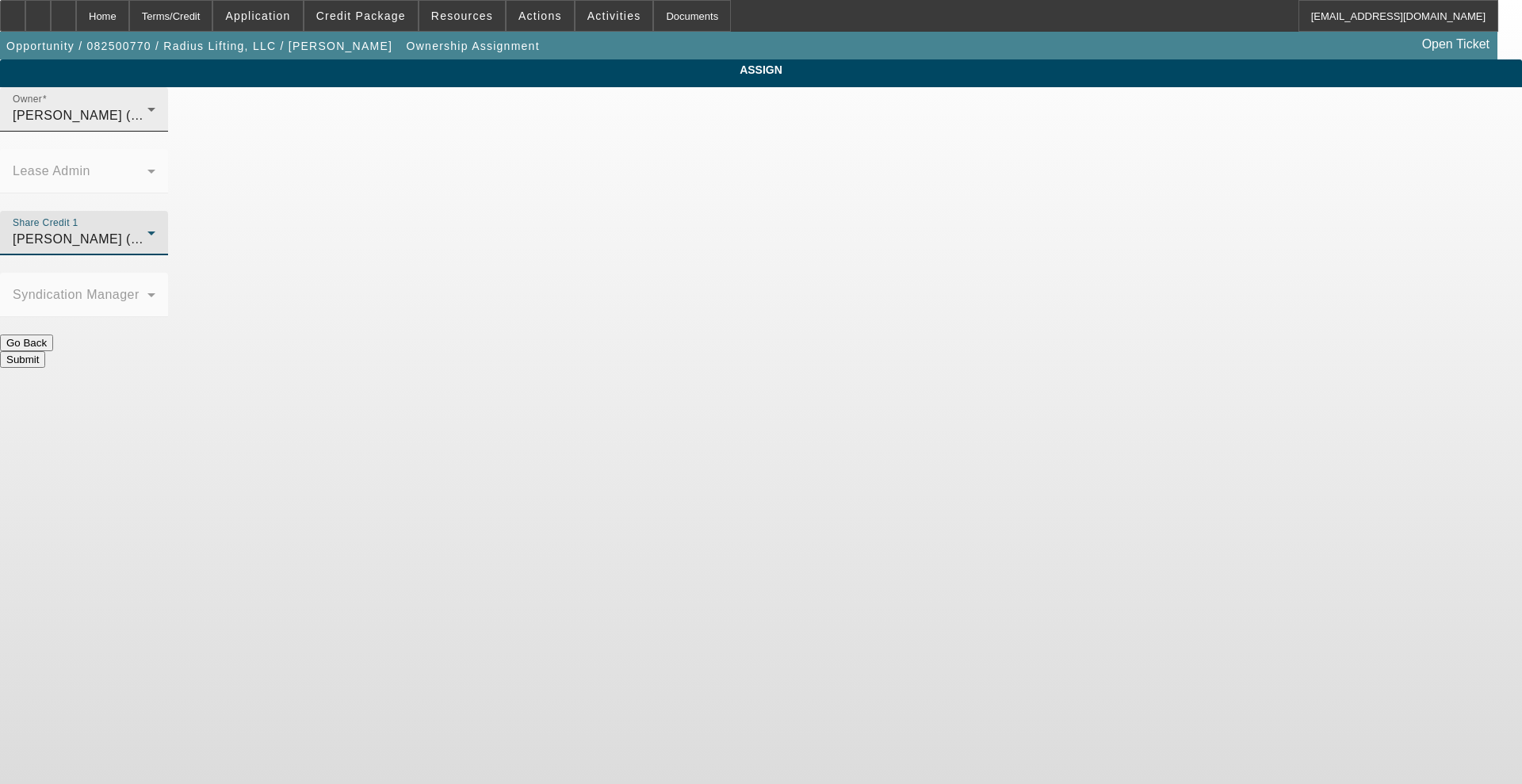
click at [164, 122] on span "Richards, Stephanie (Lvl 3)" at bounding box center [89, 115] width 152 height 14
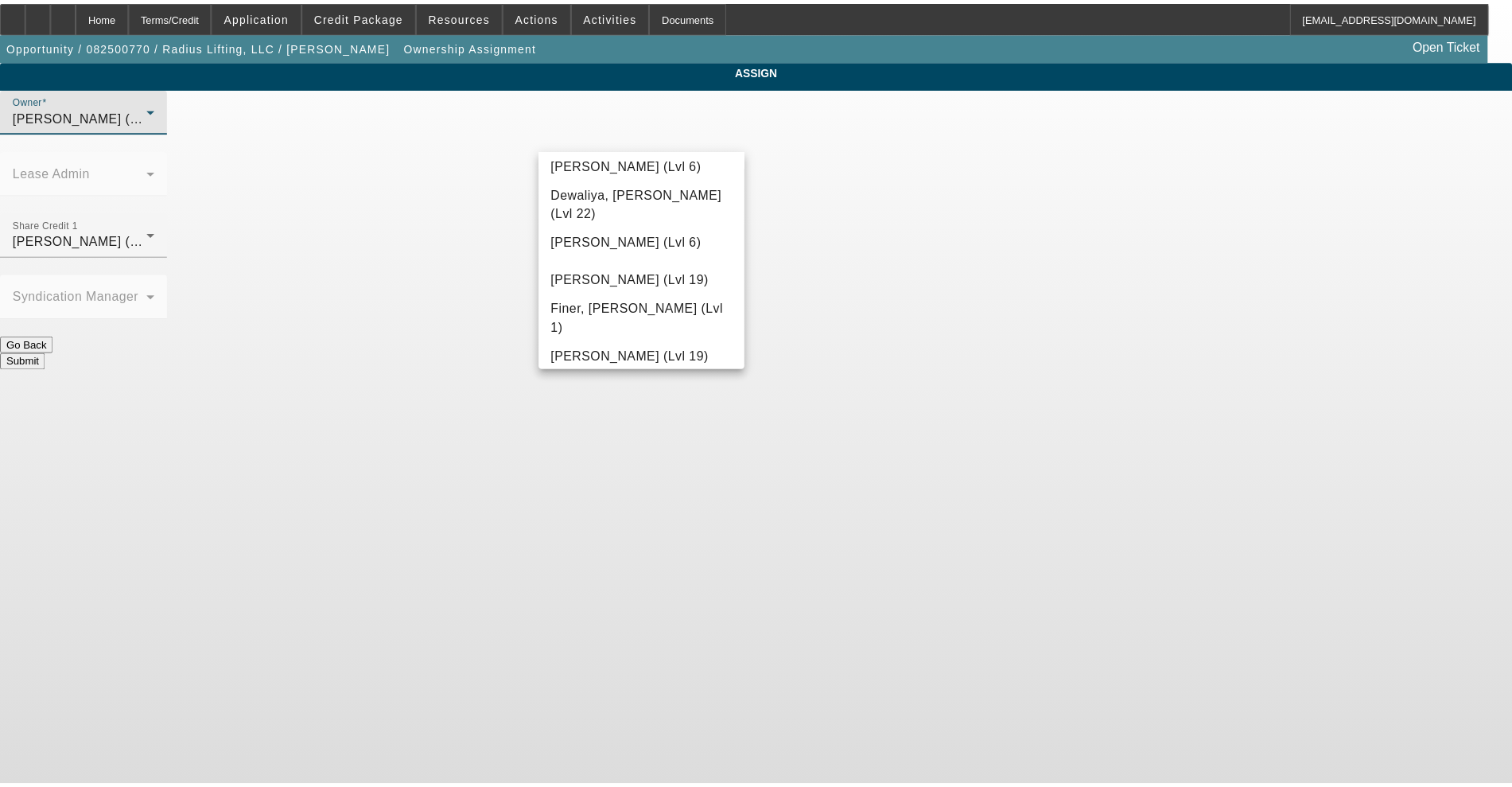
scroll to position [420, 0]
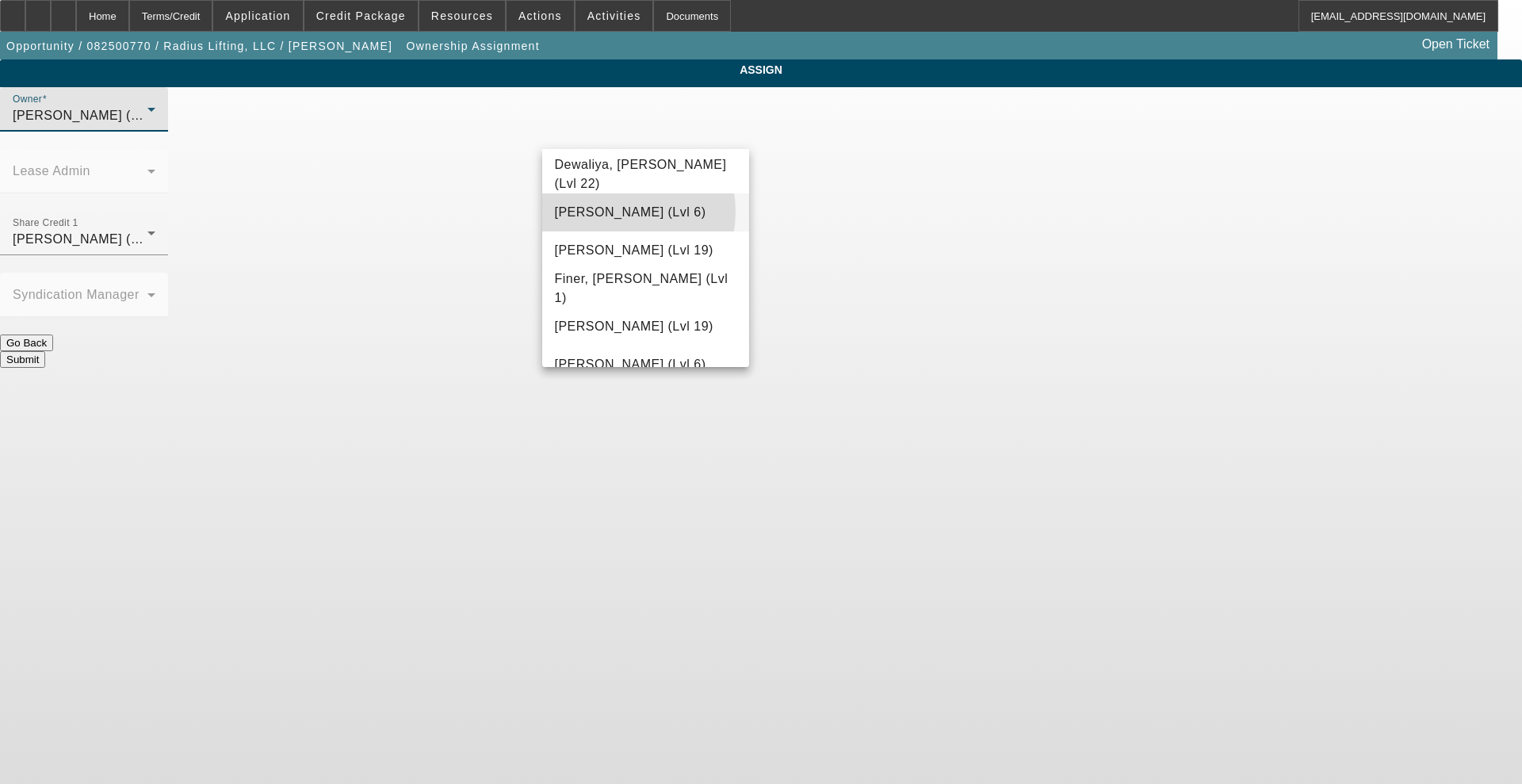
click at [613, 212] on span "Dubow, Bob (Lvl 6)" at bounding box center [631, 213] width 152 height 19
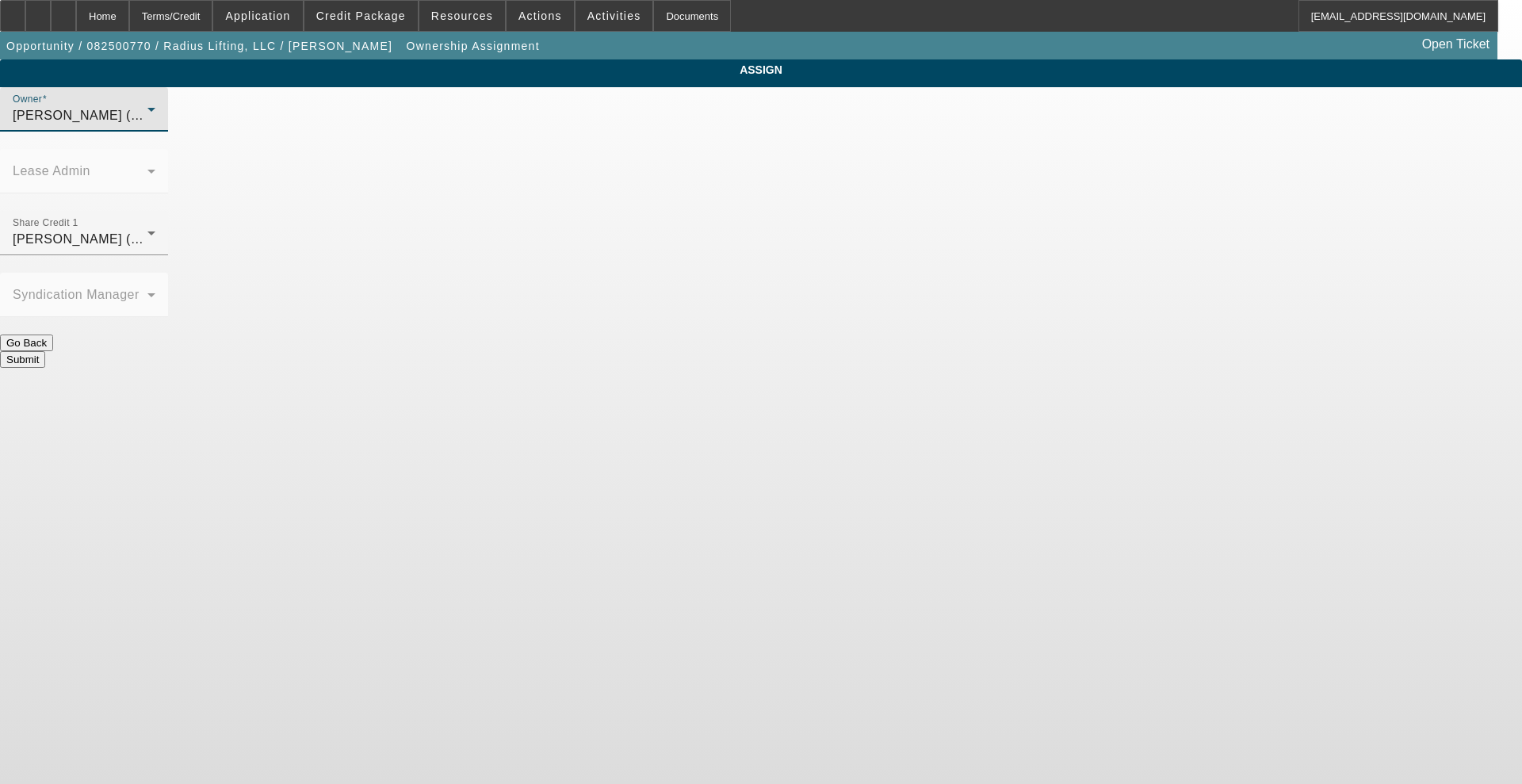
click at [45, 351] on button "Submit" at bounding box center [23, 359] width 45 height 17
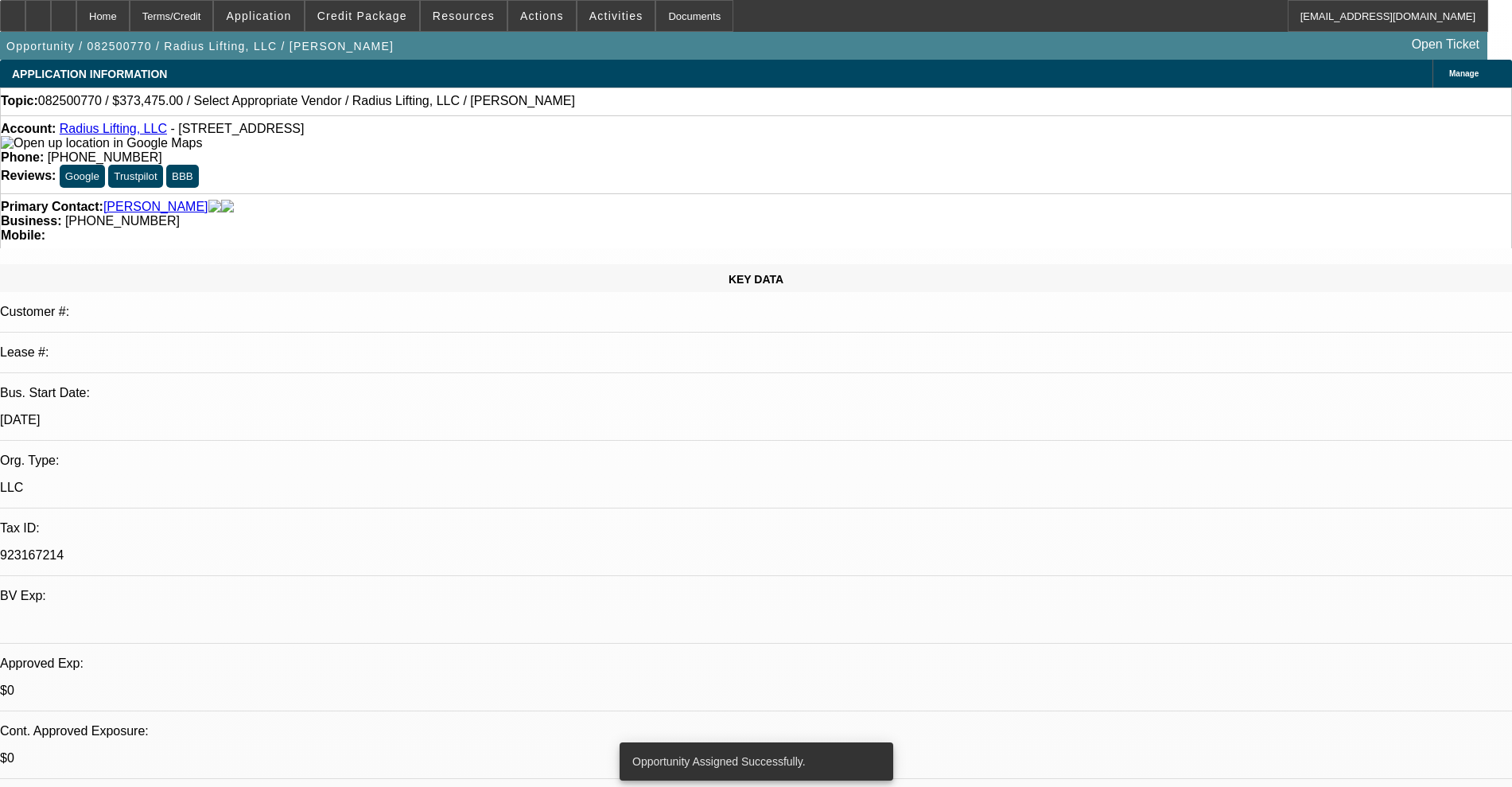
select select "0"
select select "2"
select select "0.1"
select select "4"
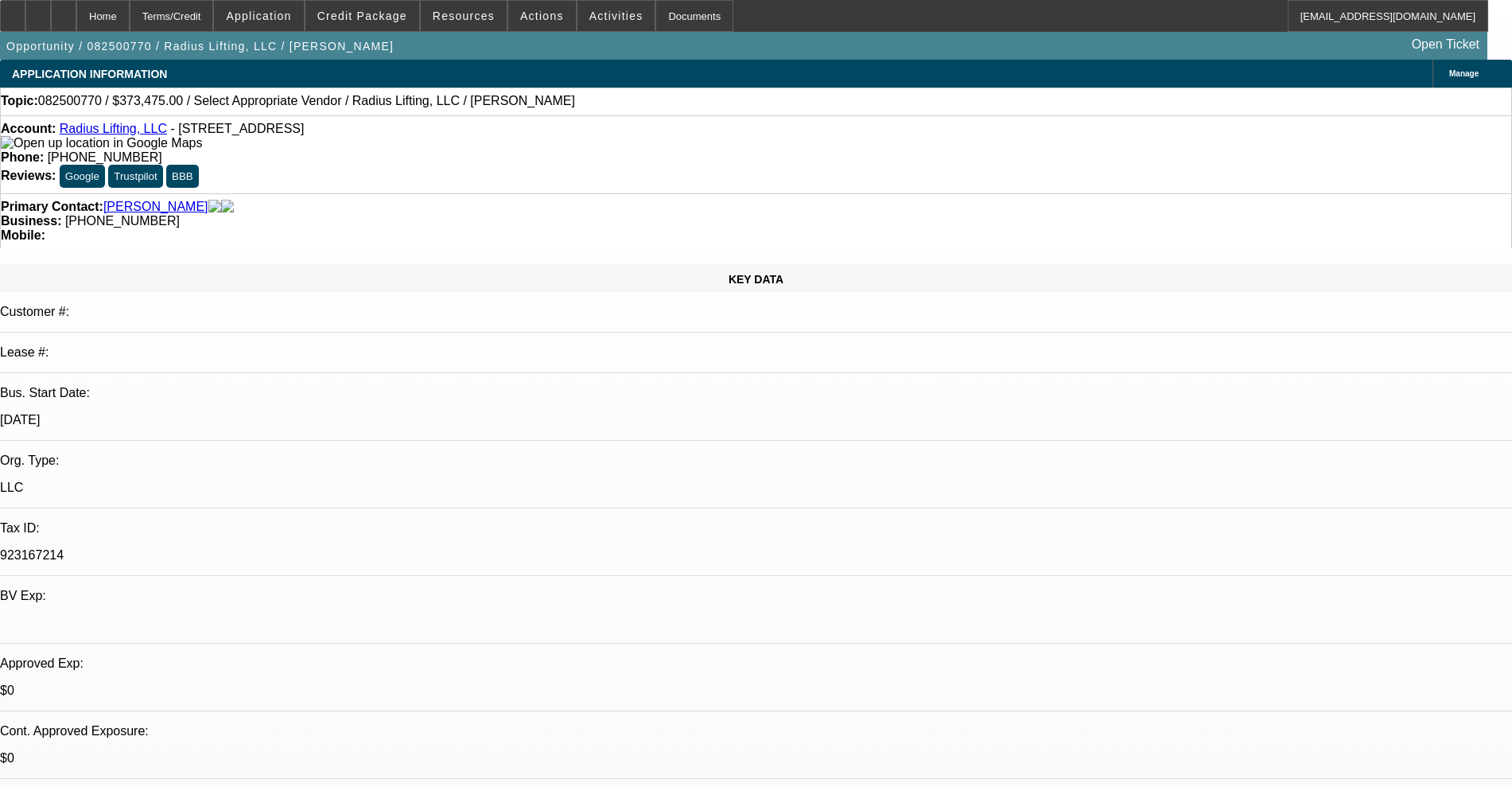
click at [240, 264] on div "KEY DATA Customer #: Lease #: Bus. Start Date: 7/1/22 Org. Type: LLC Tax ID: 92…" at bounding box center [756, 628] width 1512 height 727
click at [595, 20] on span "Activities" at bounding box center [616, 16] width 54 height 13
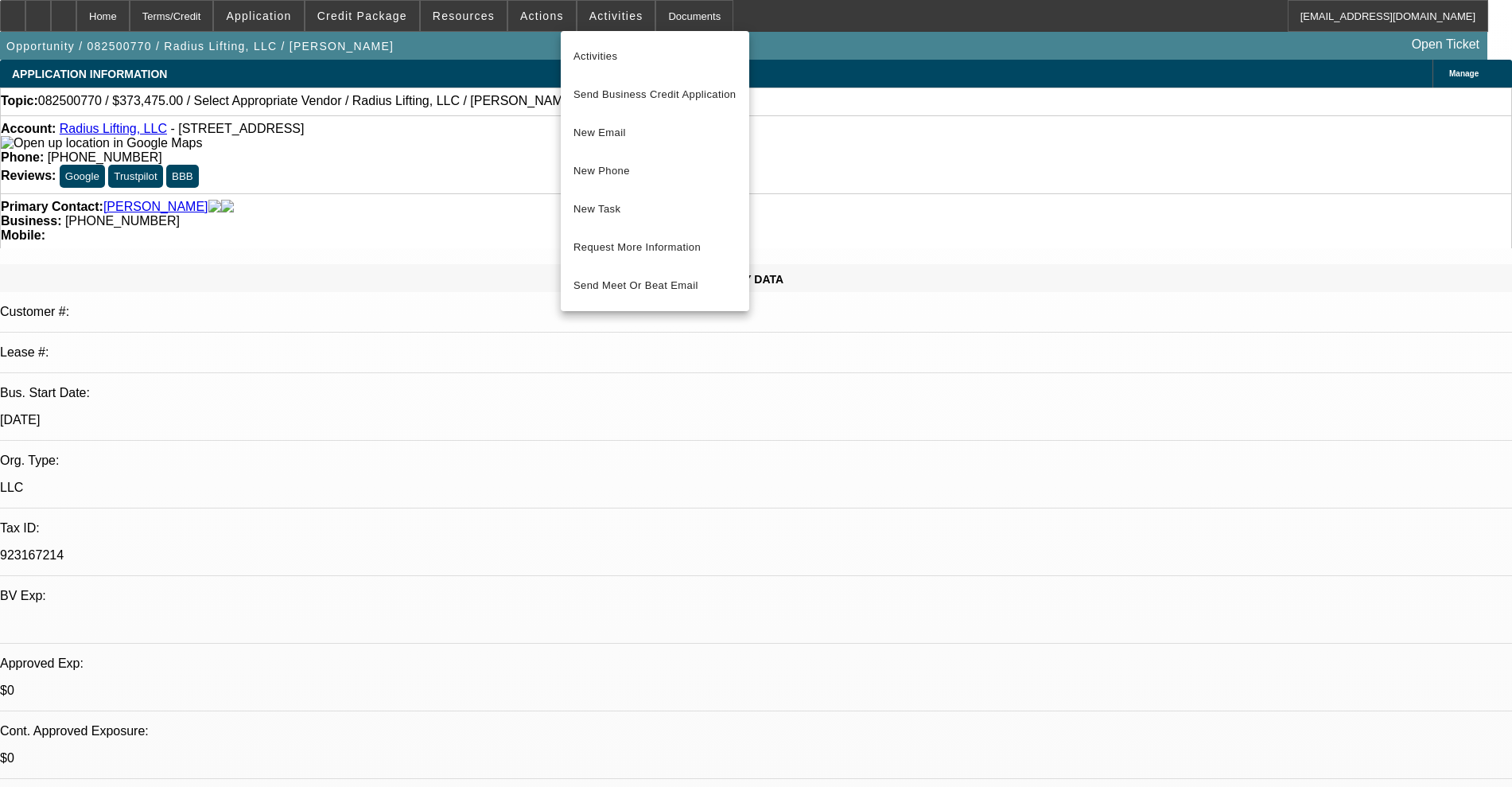
click at [533, 23] on div at bounding box center [756, 393] width 1512 height 787
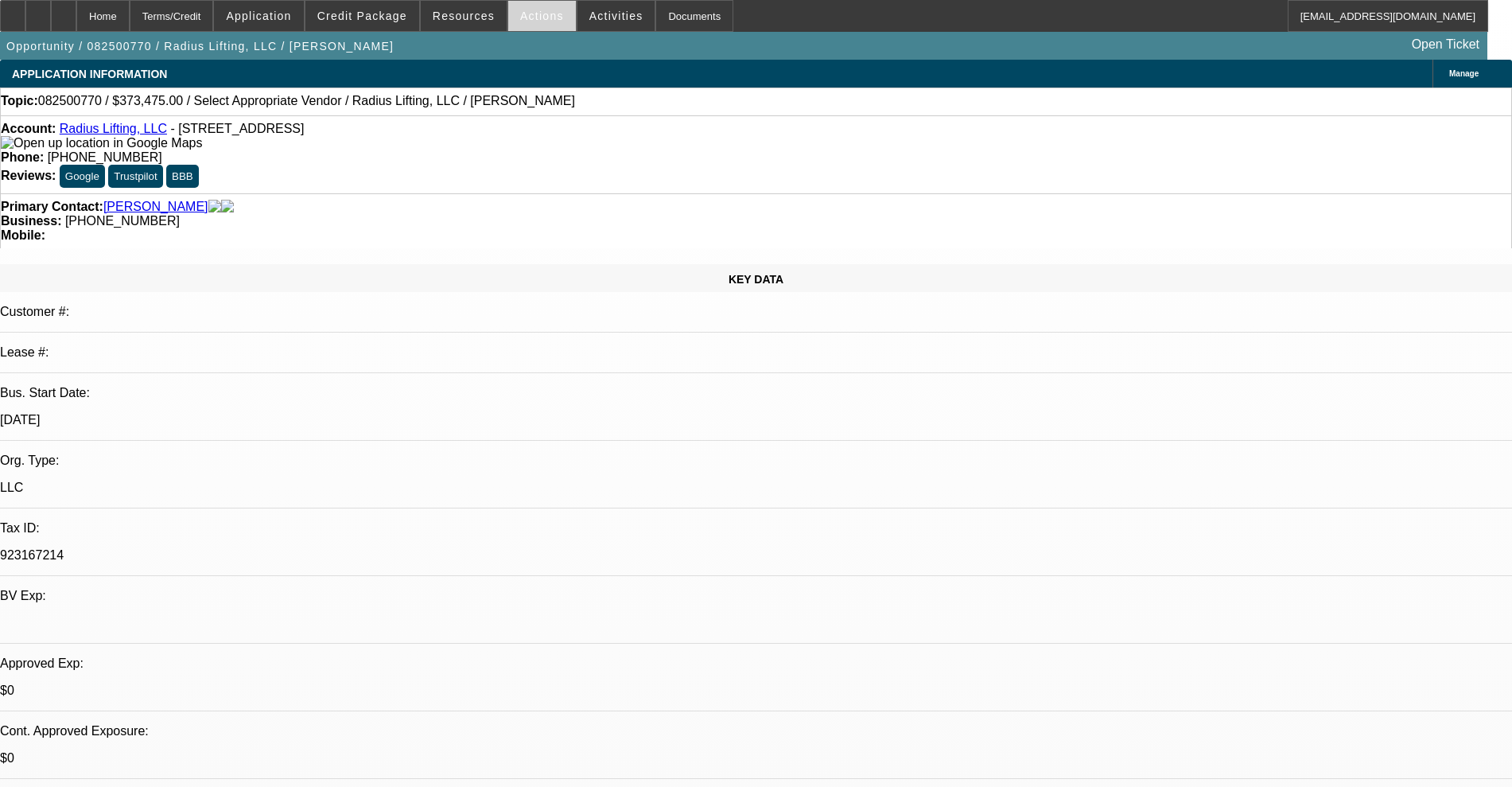
click at [533, 15] on span "Actions" at bounding box center [542, 16] width 44 height 13
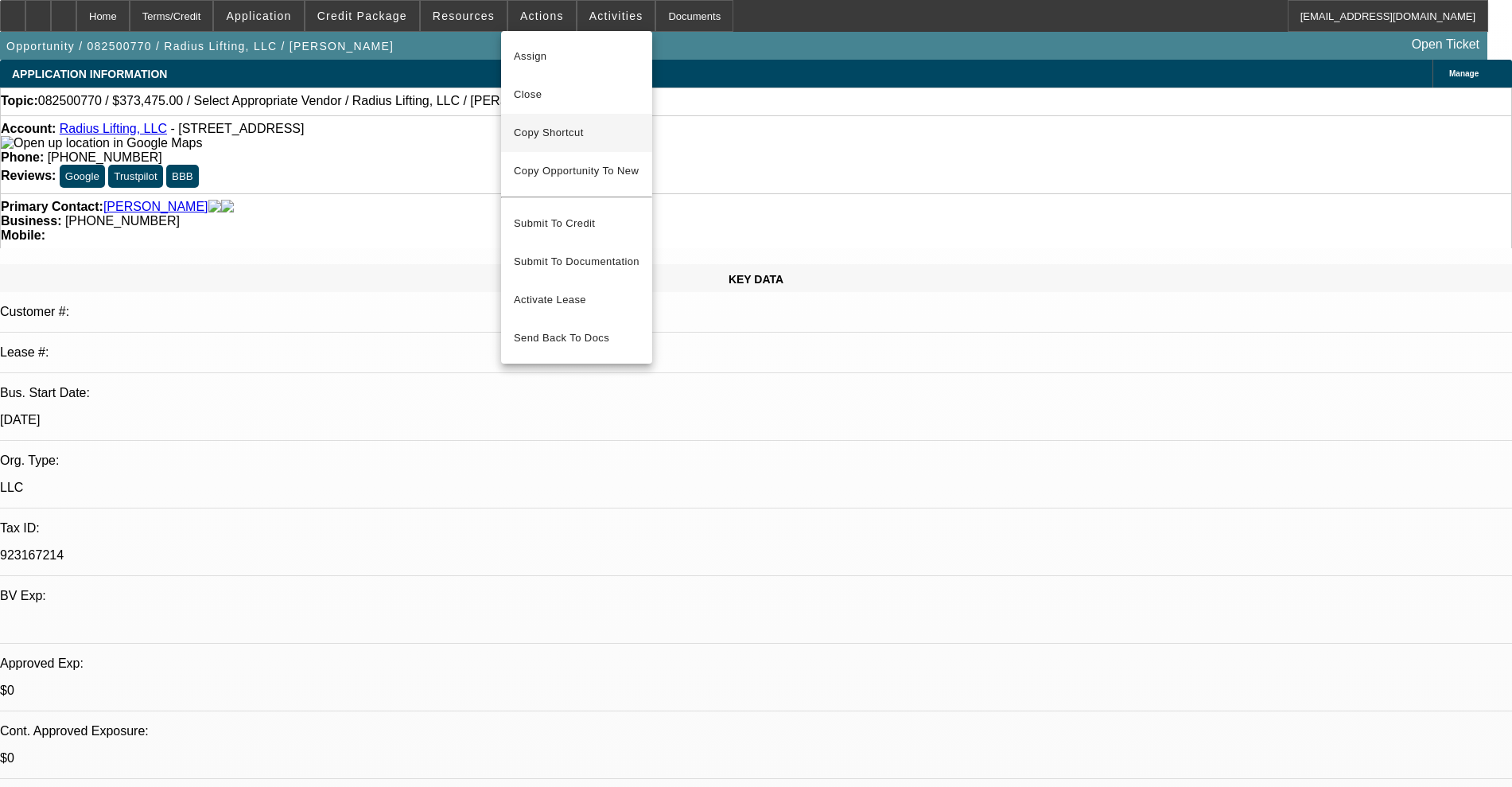
click at [540, 133] on span "Copy Shortcut" at bounding box center [576, 133] width 125 height 19
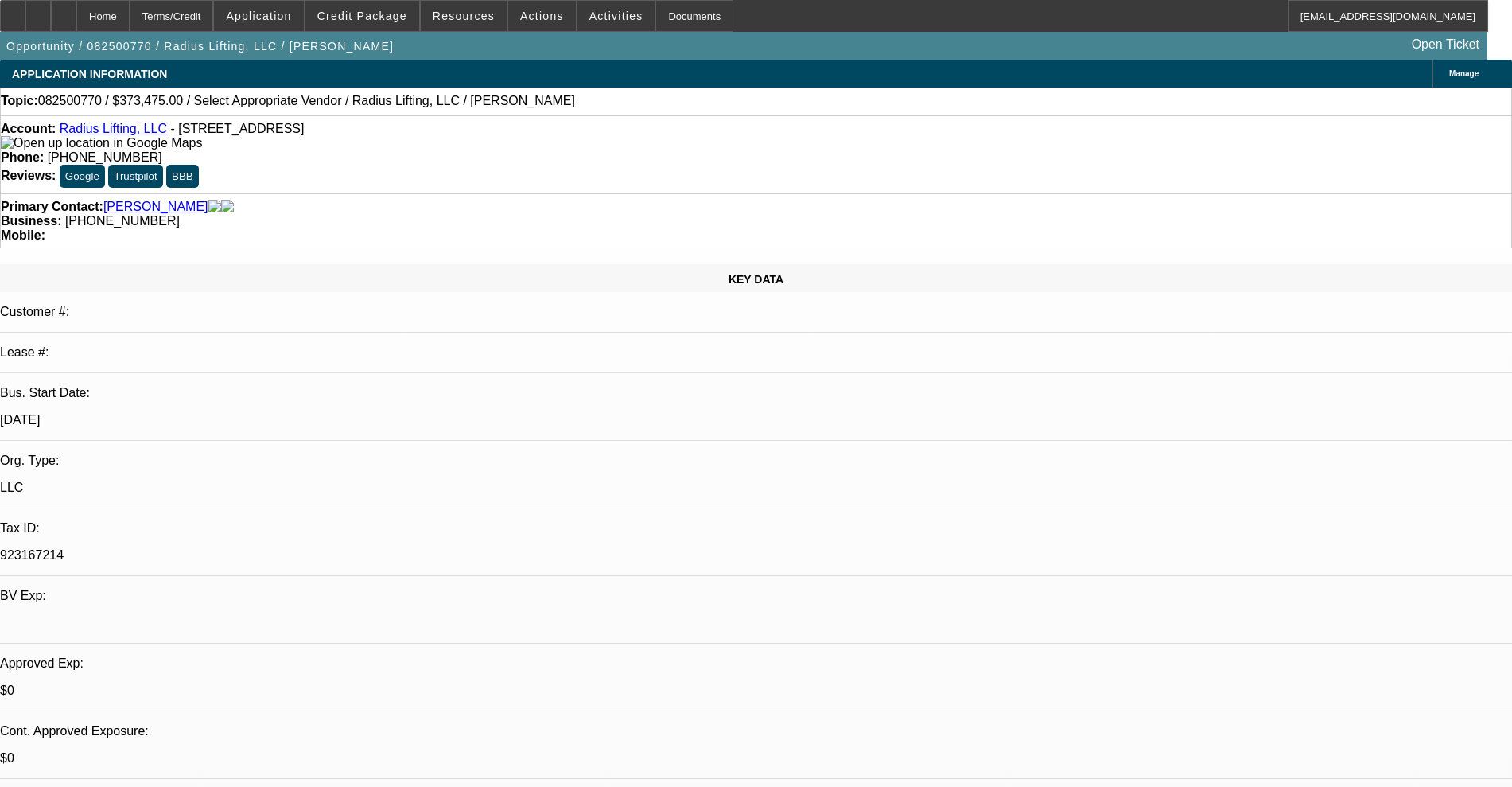
radio input "true"
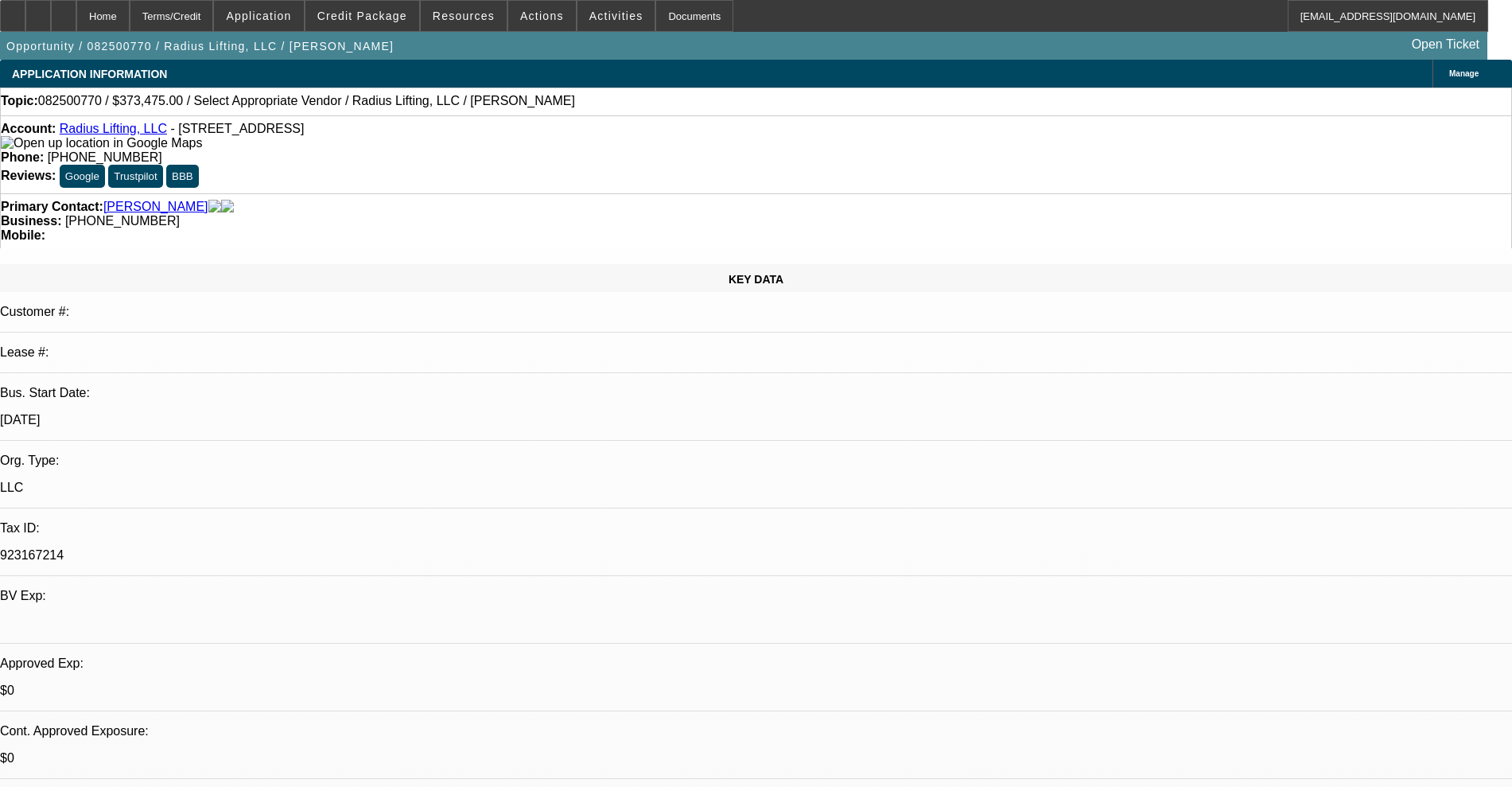
radio input "true"
type textarea "reengagment"
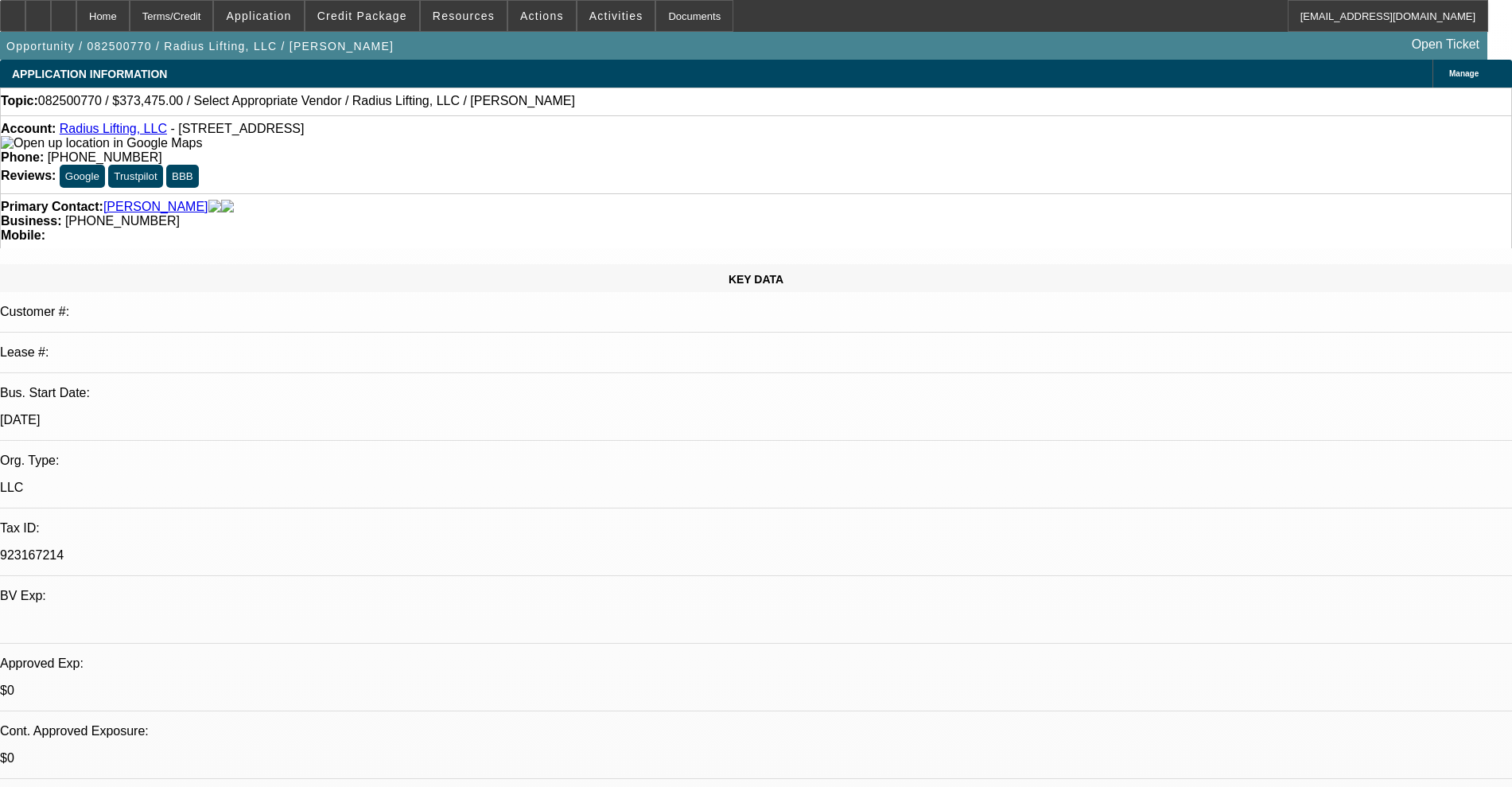
radio input "true"
click at [112, 134] on link "Radius Lifting, LLC" at bounding box center [113, 128] width 108 height 14
select select "0"
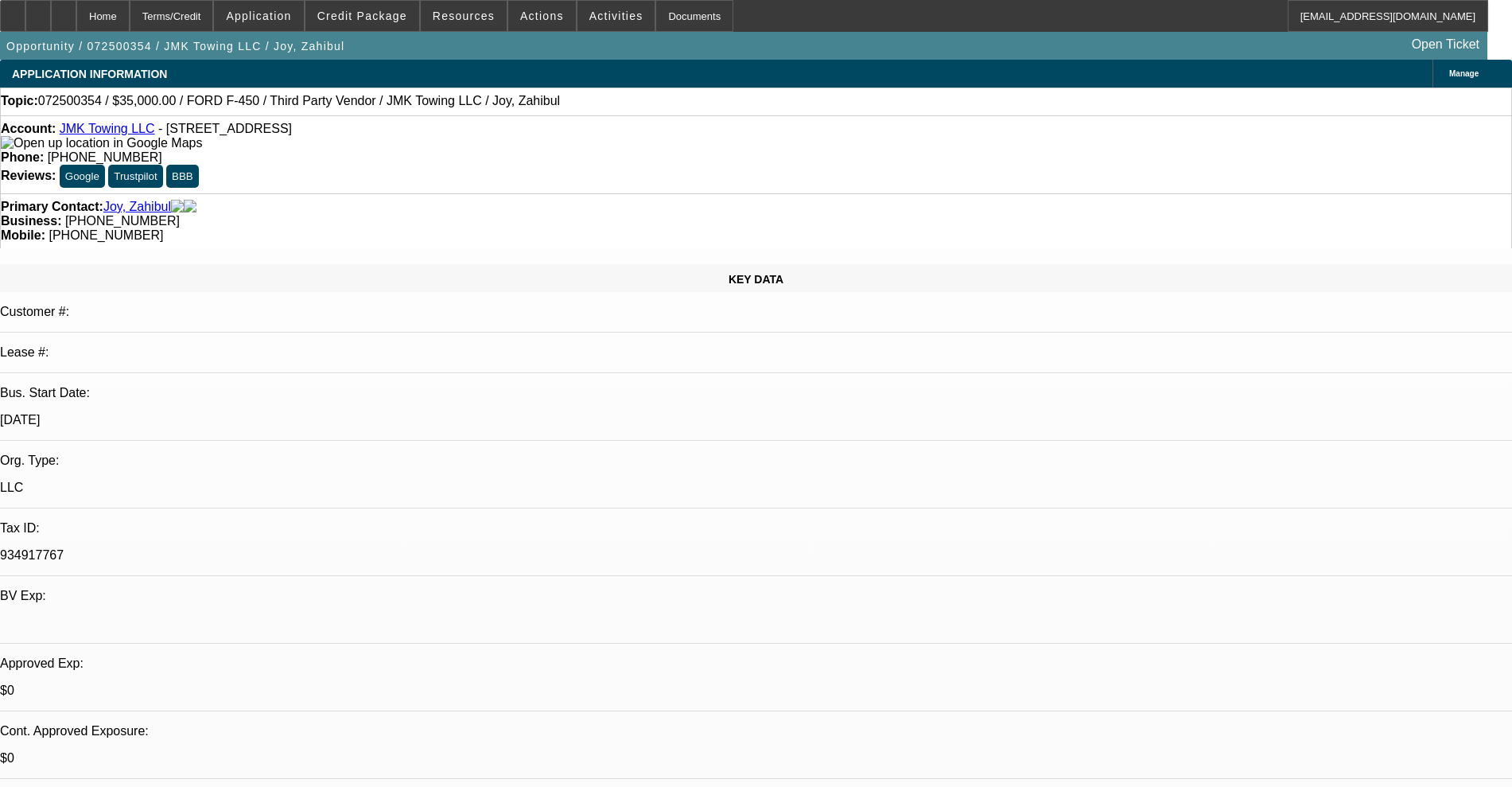
select select "0"
select select "6"
select select "0"
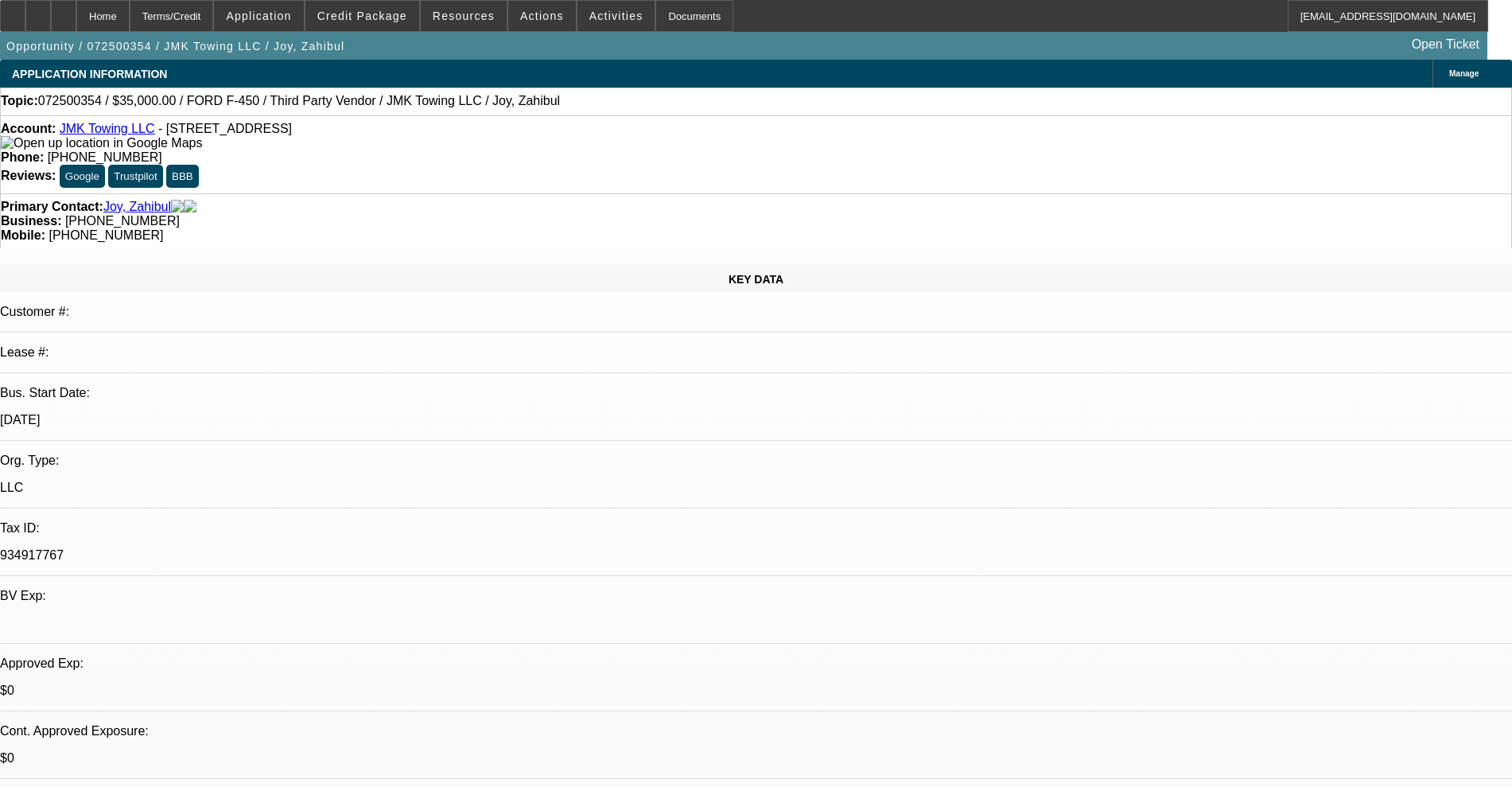
select select "6"
select select "0"
select select "4"
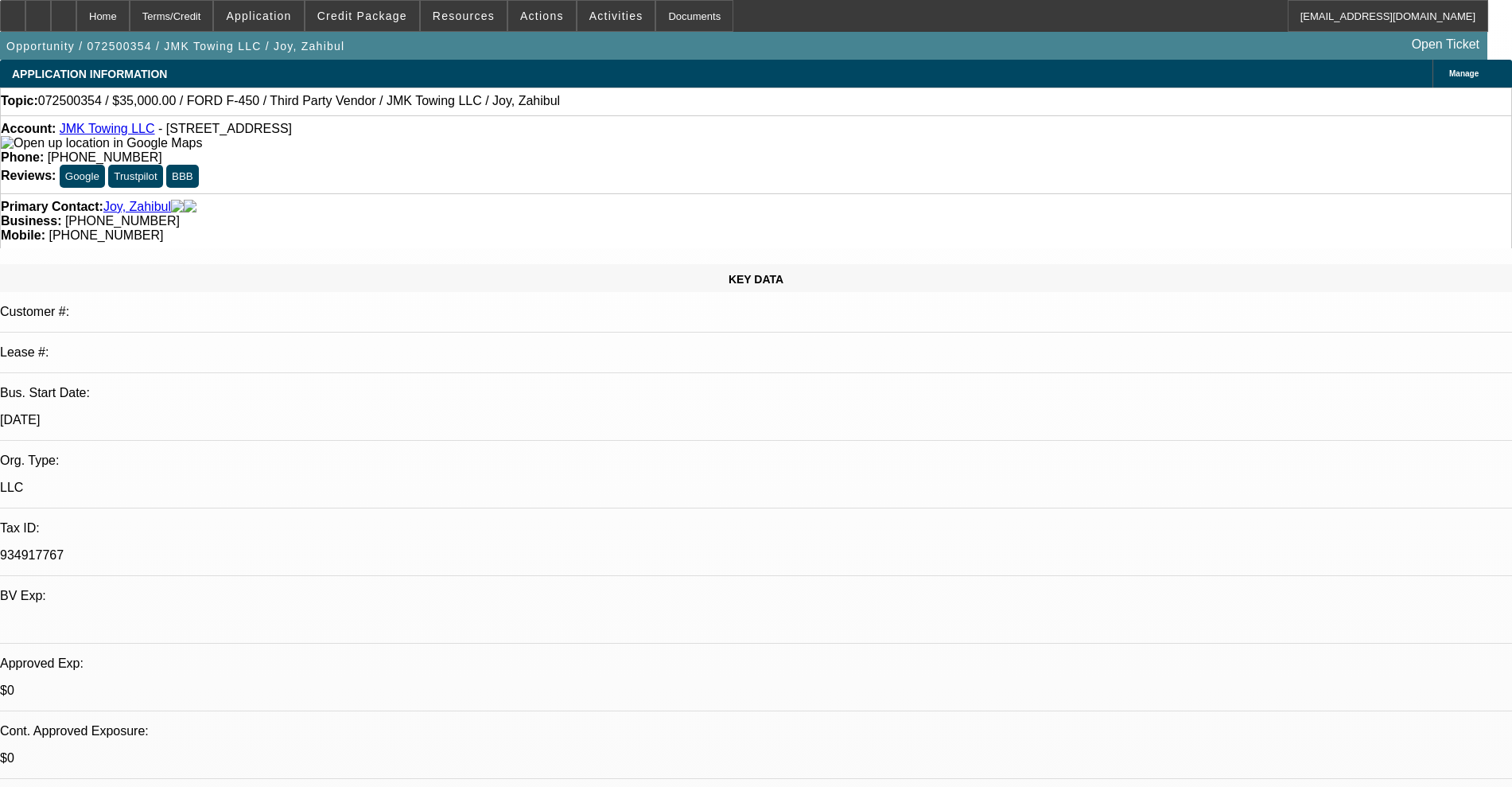
select select "0"
select select "6"
click at [112, 135] on link "JMK Towing LLC" at bounding box center [108, 128] width 95 height 14
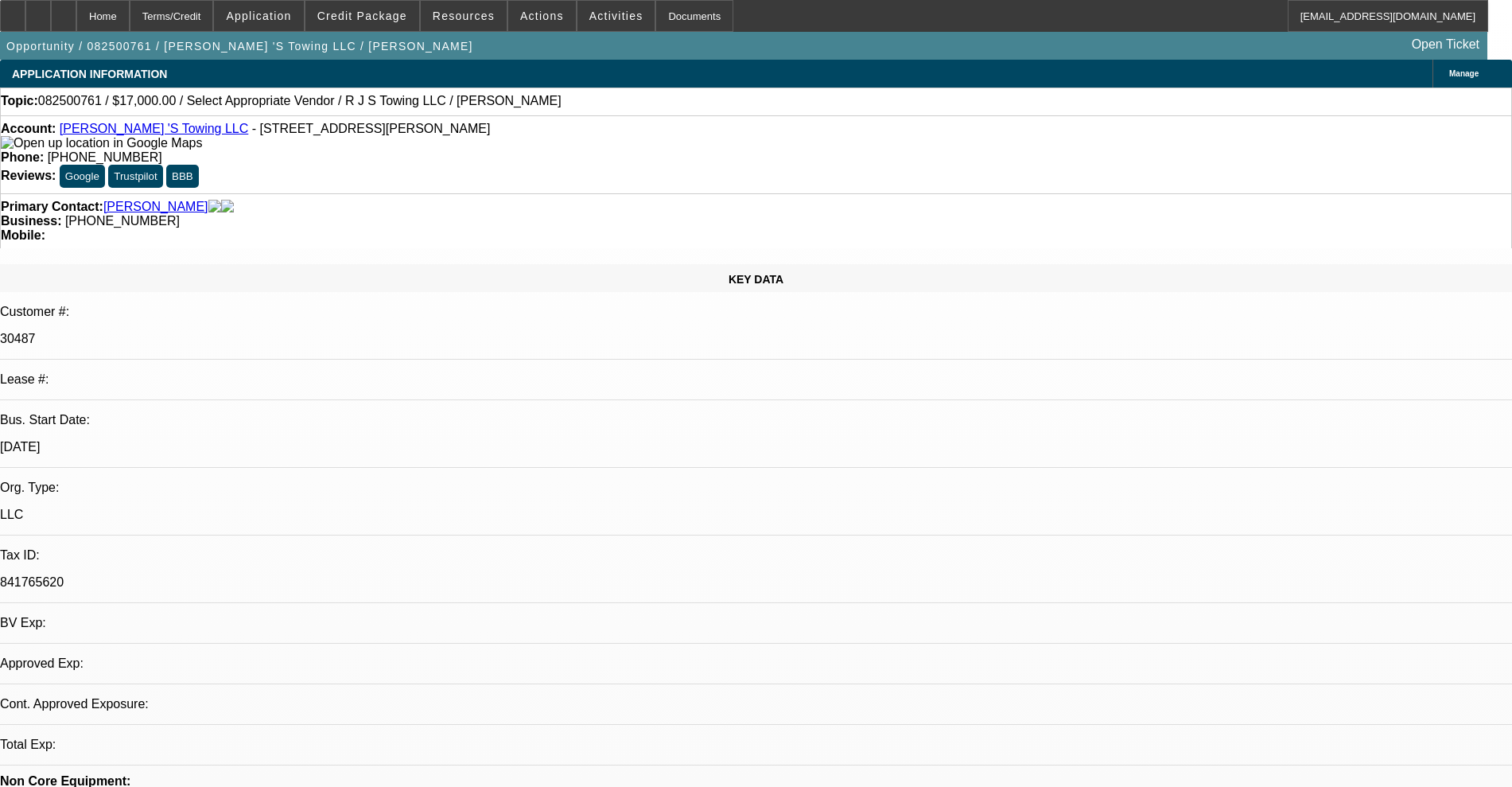
select select "0"
select select "2"
select select "0.1"
select select "4"
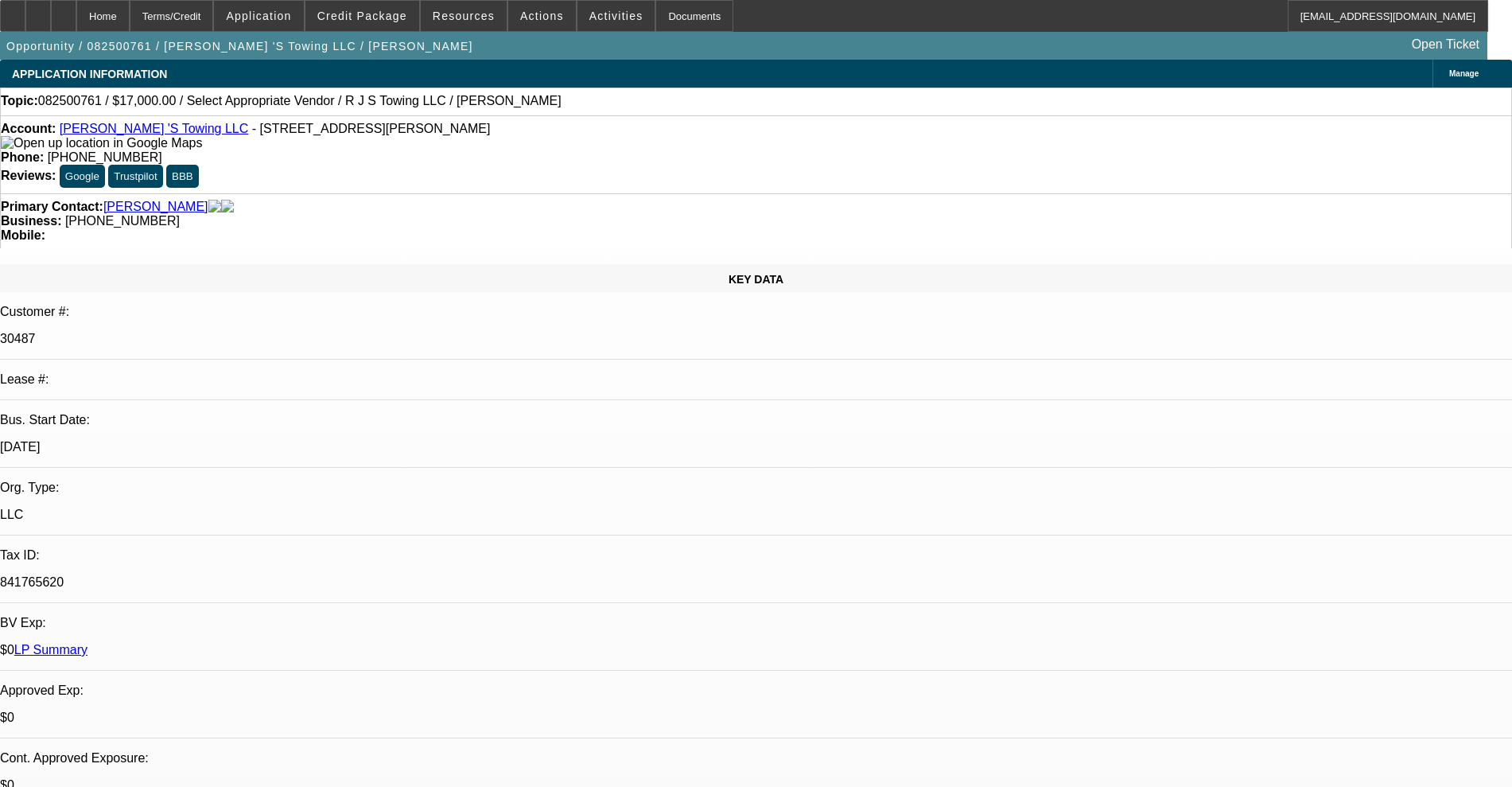
radio input "true"
type textarea "reengagment"
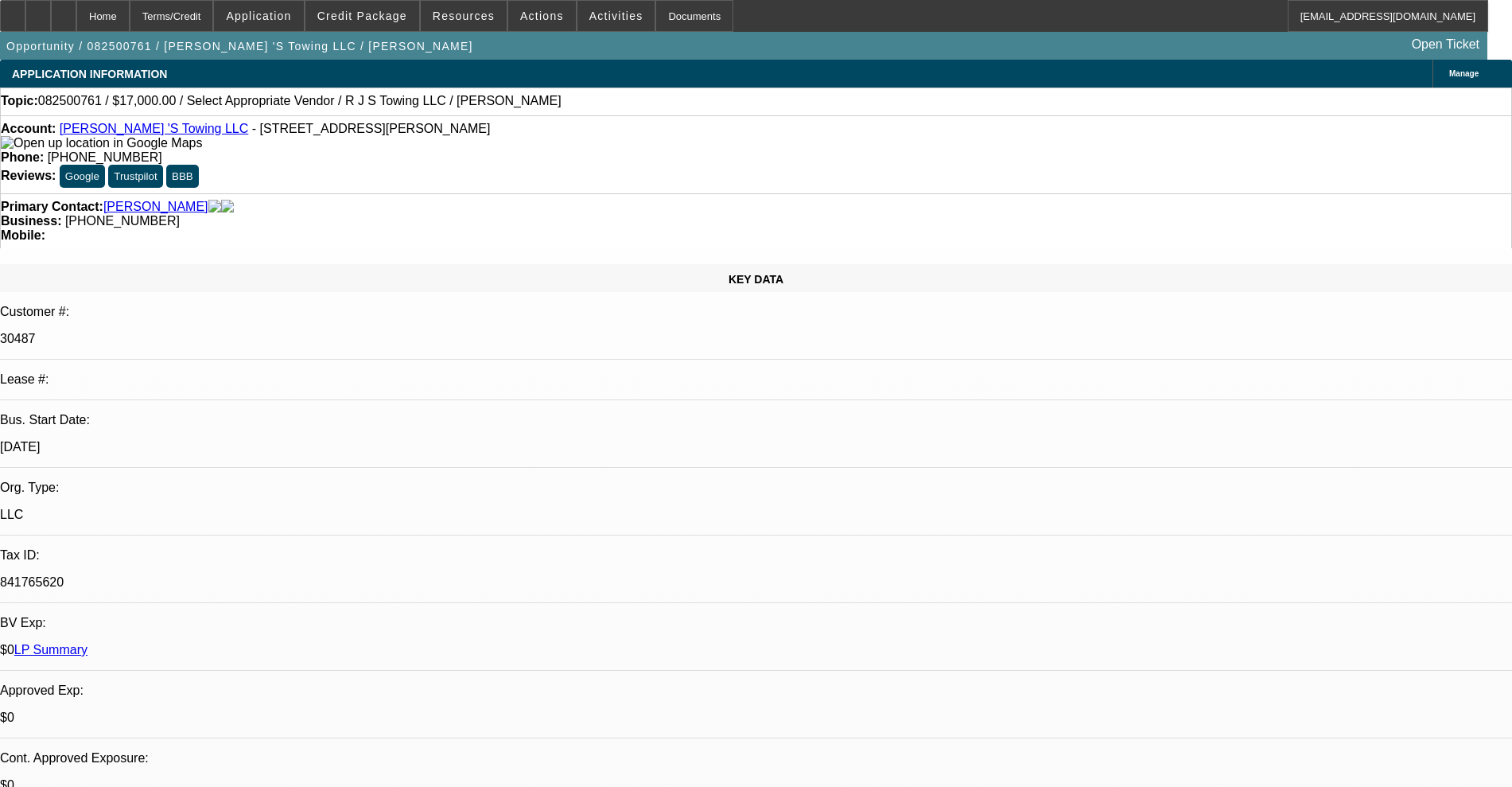
radio input "true"
click at [112, 131] on link "[PERSON_NAME] 'S Towing LLC" at bounding box center [154, 128] width 189 height 14
